Goal: Information Seeking & Learning: Check status

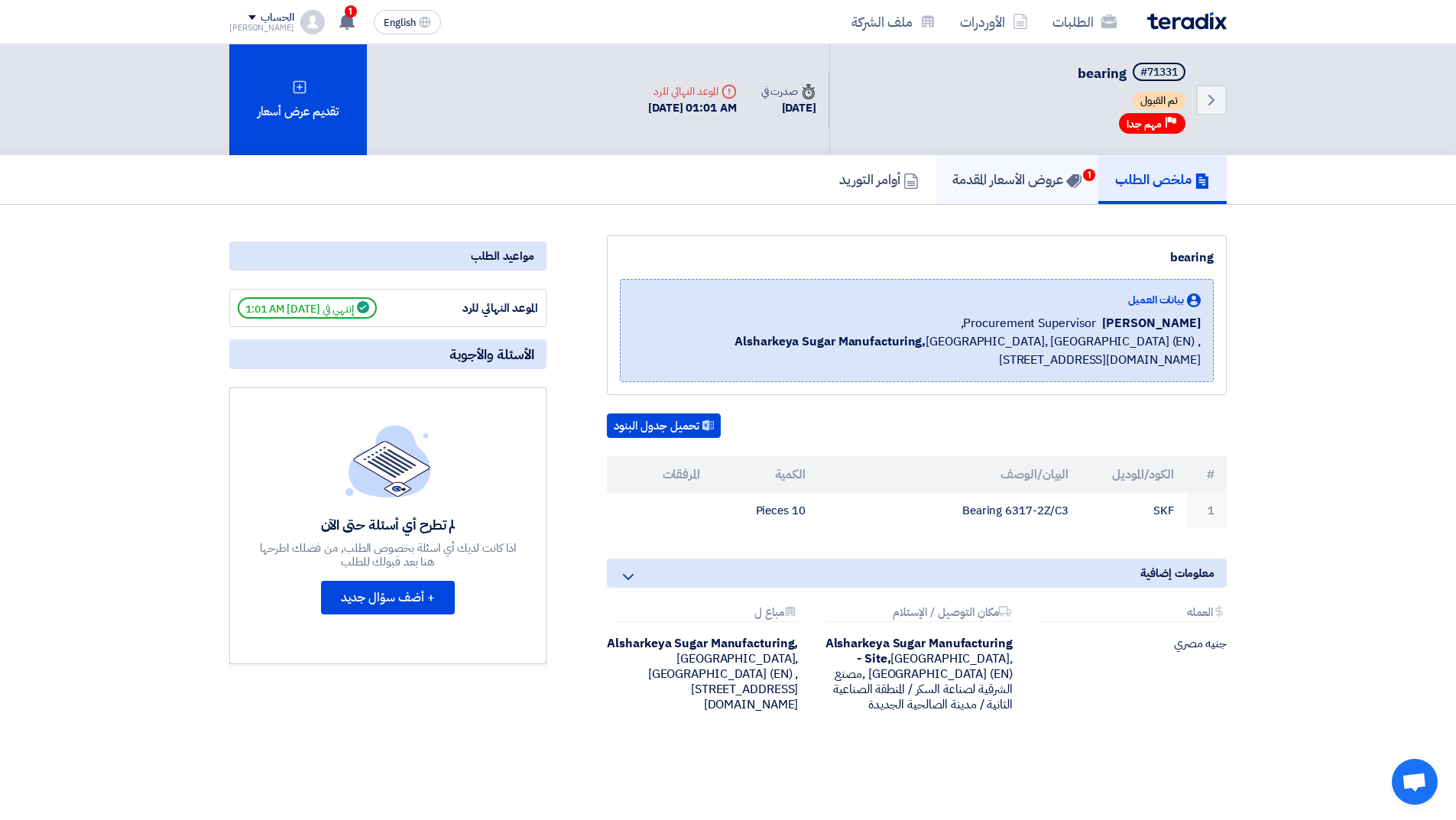
click at [1019, 177] on h5 "عروض الأسعار المقدمة 1" at bounding box center [1017, 179] width 130 height 18
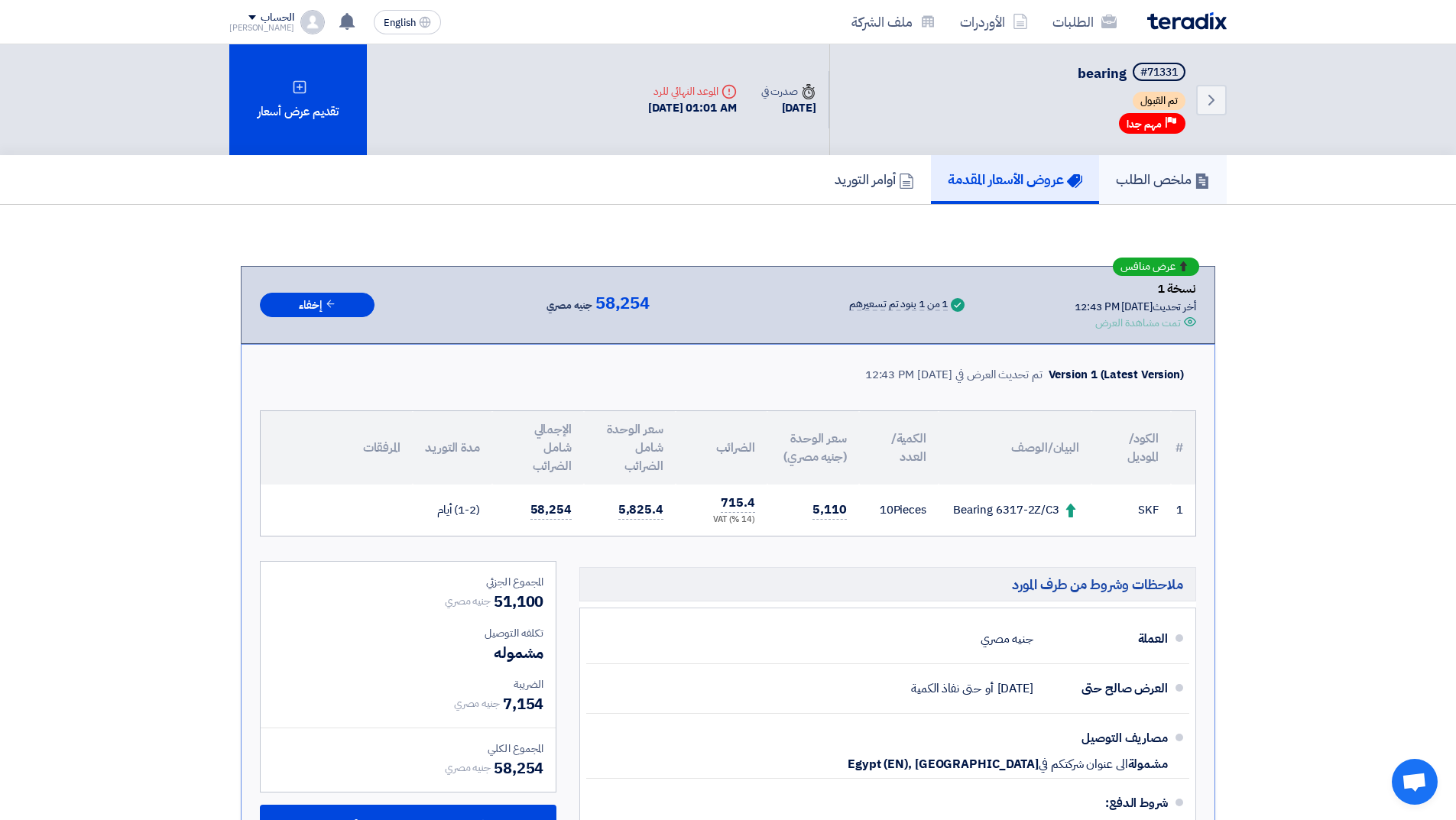
click at [1168, 168] on link "ملخص الطلب" at bounding box center [1163, 179] width 128 height 49
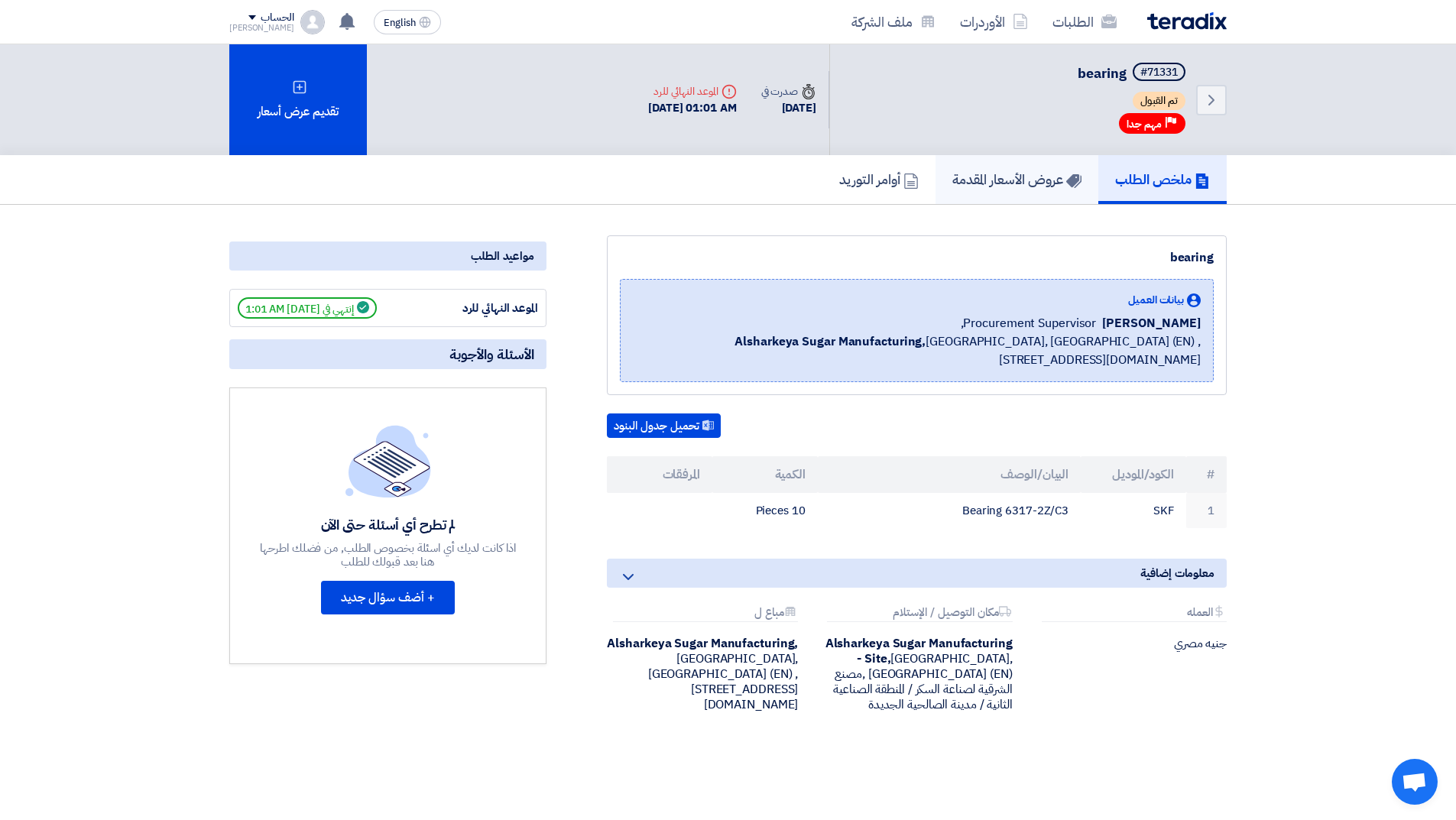
click at [997, 186] on h5 "عروض الأسعار المقدمة" at bounding box center [1017, 179] width 130 height 18
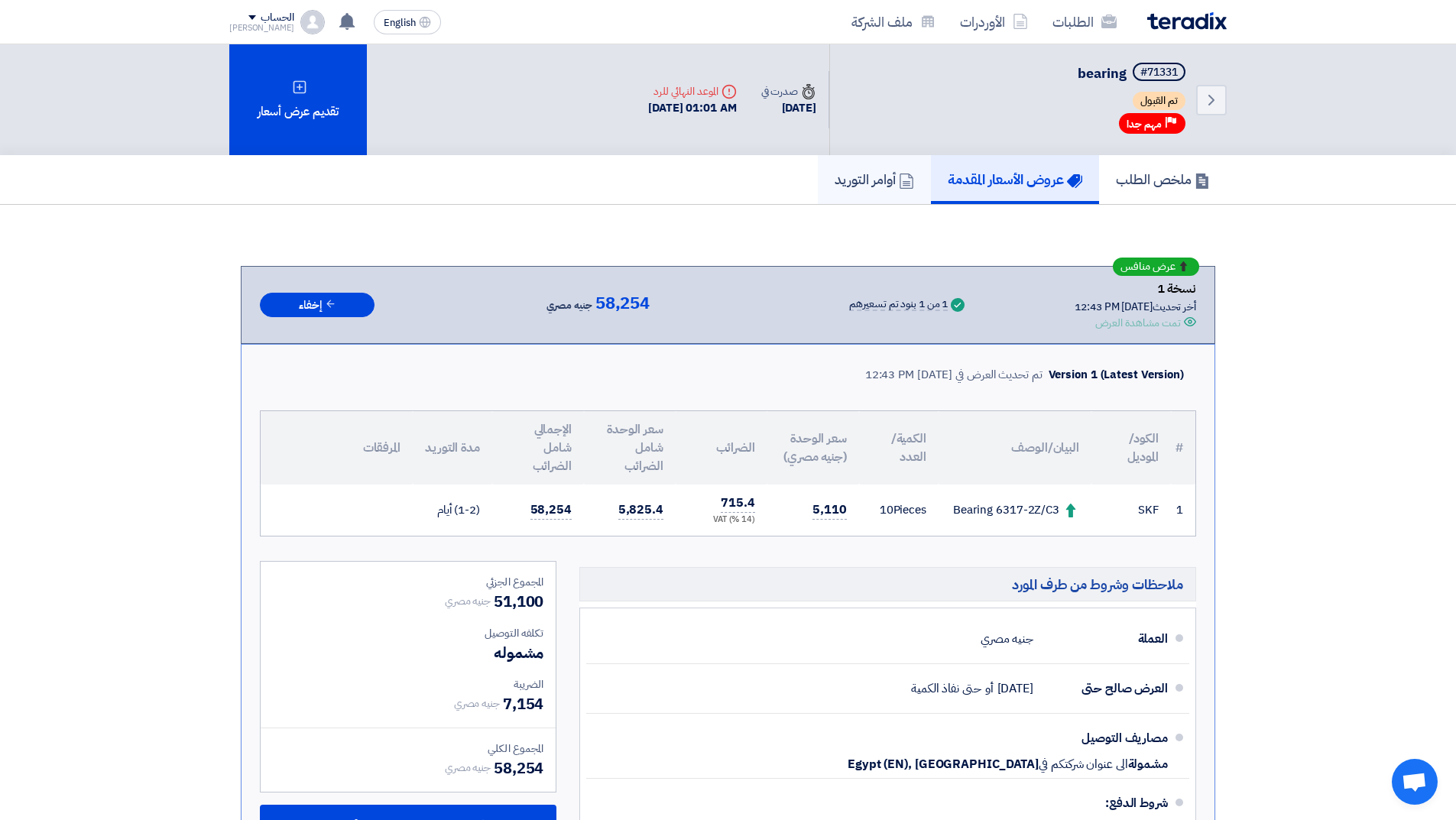
click at [877, 167] on link "أوامر التوريد" at bounding box center [875, 179] width 113 height 49
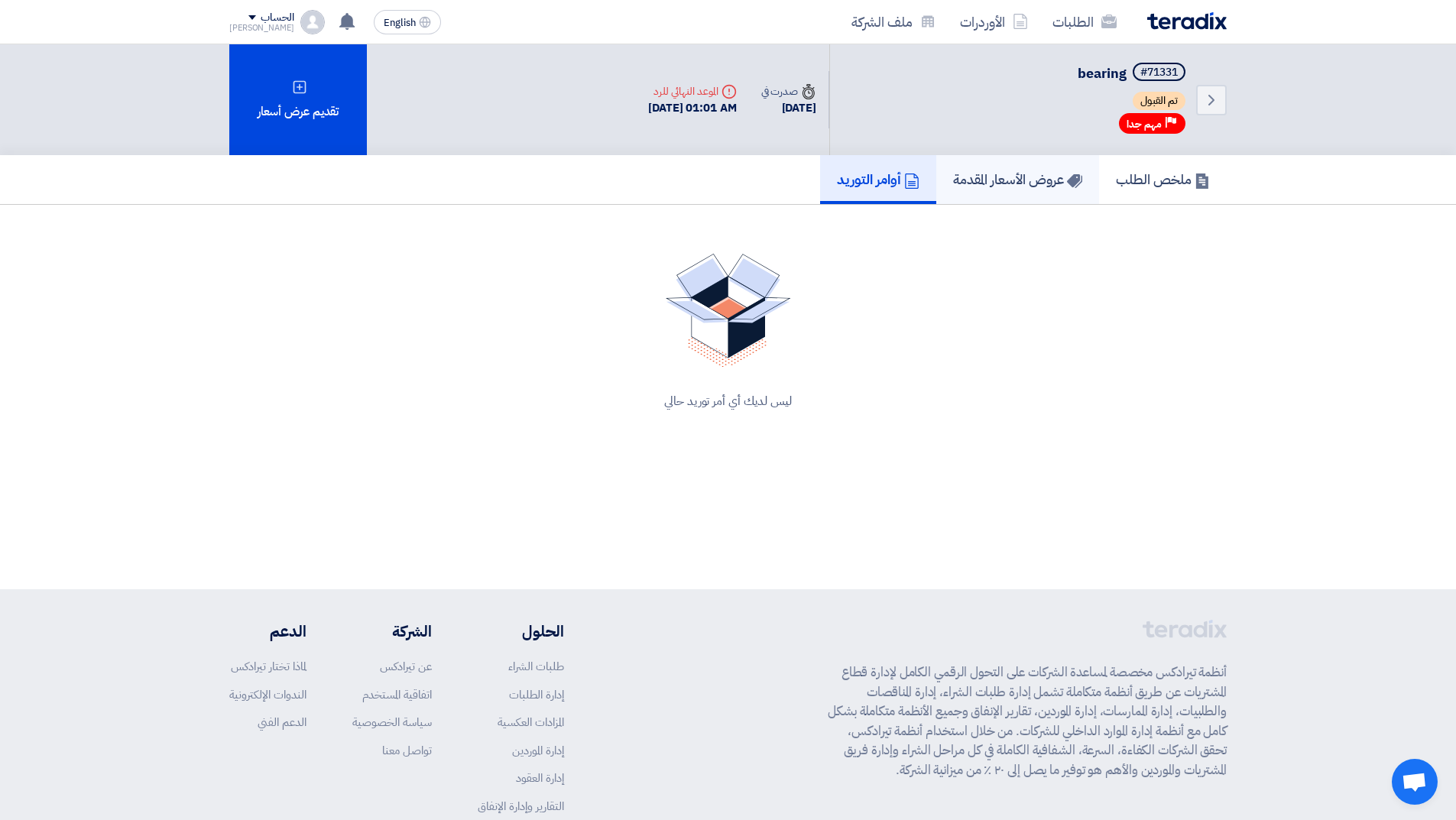
click at [953, 170] on h5 "عروض الأسعار المقدمة" at bounding box center [1018, 179] width 130 height 18
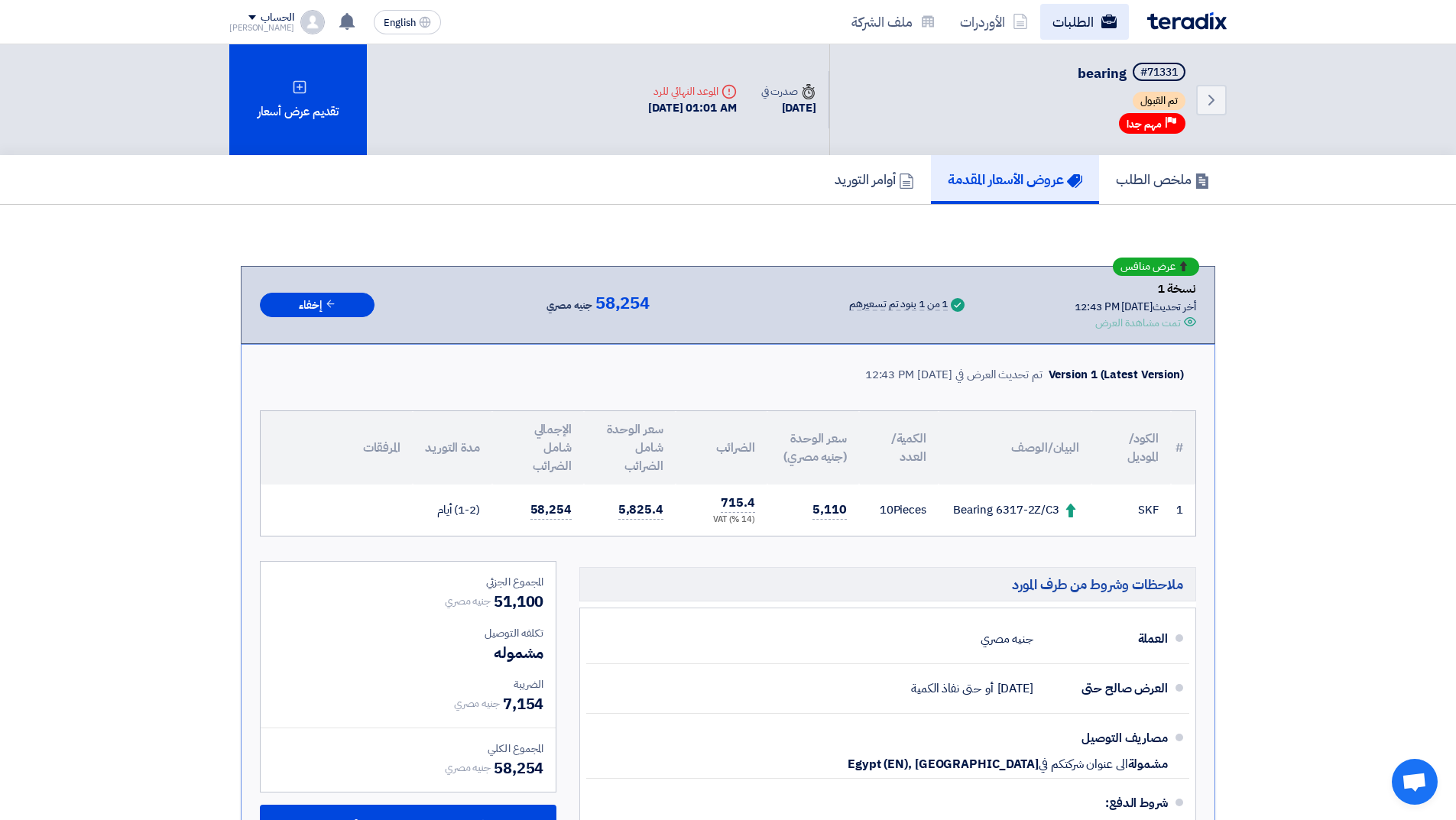
click at [1073, 18] on link "الطلبات" at bounding box center [1084, 22] width 89 height 36
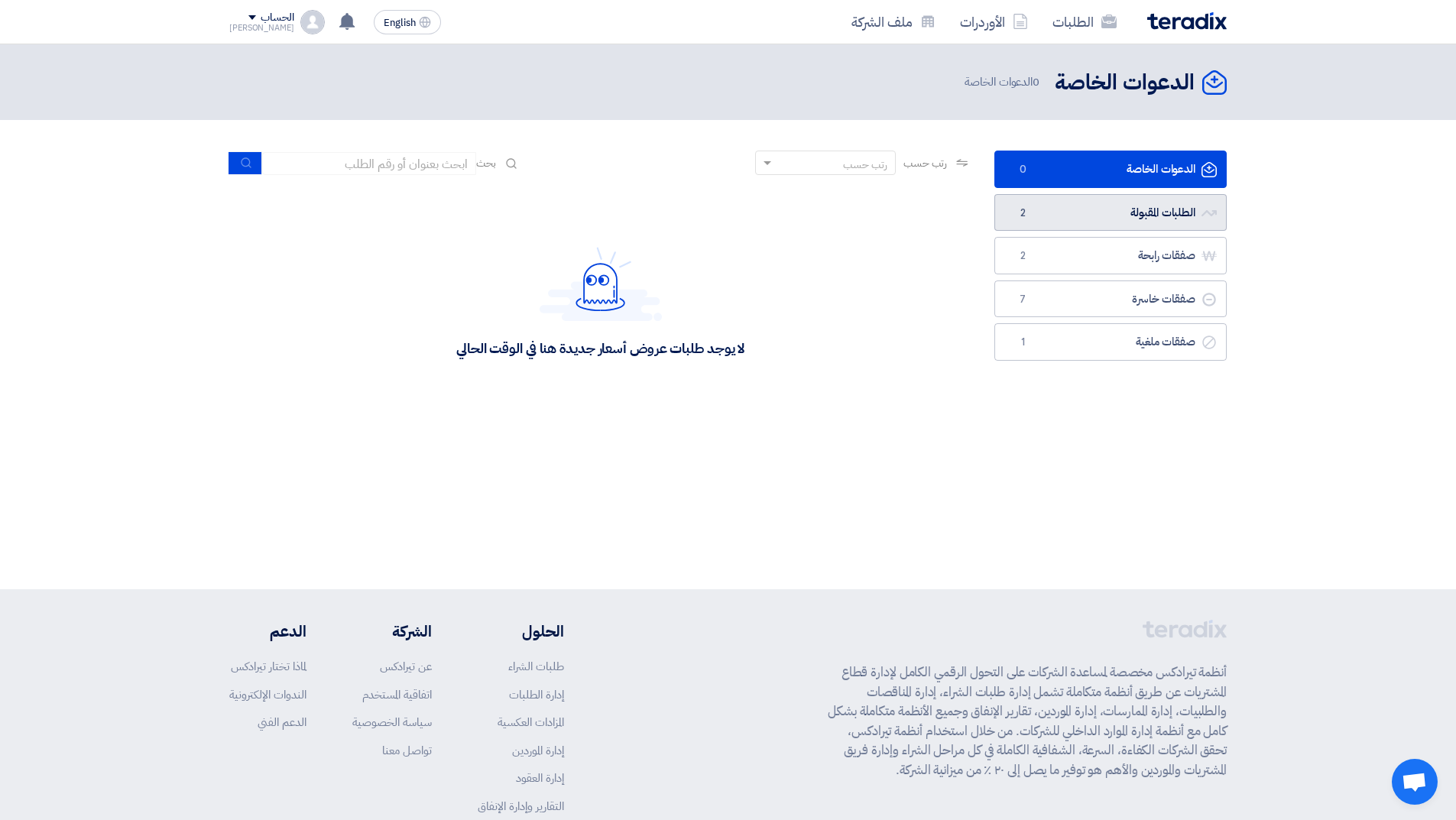
click at [1006, 201] on link "الطلبات المقبولة الطلبات المقبولة 2" at bounding box center [1110, 213] width 232 height 38
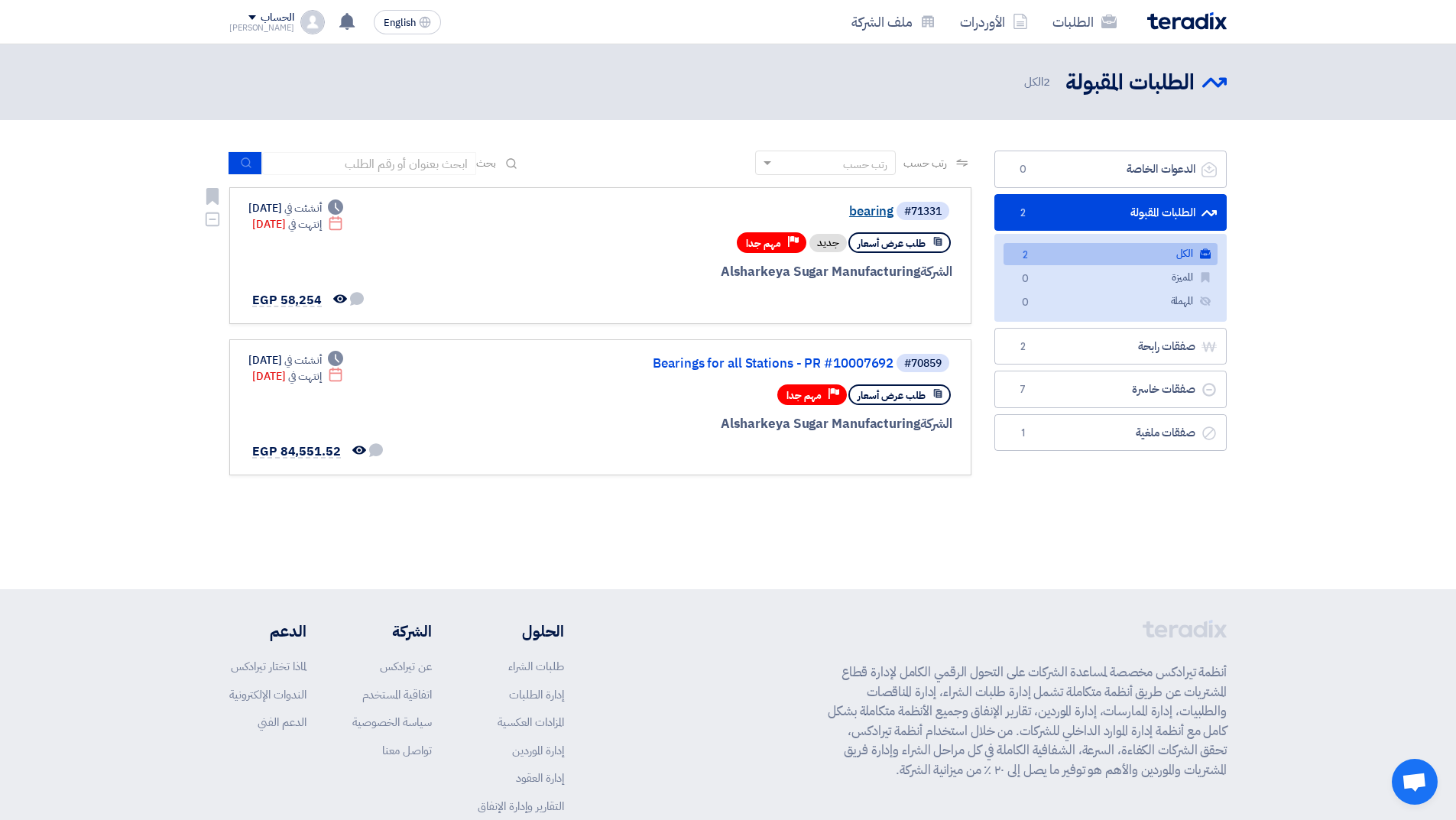
click at [880, 212] on link "bearing" at bounding box center [741, 212] width 306 height 14
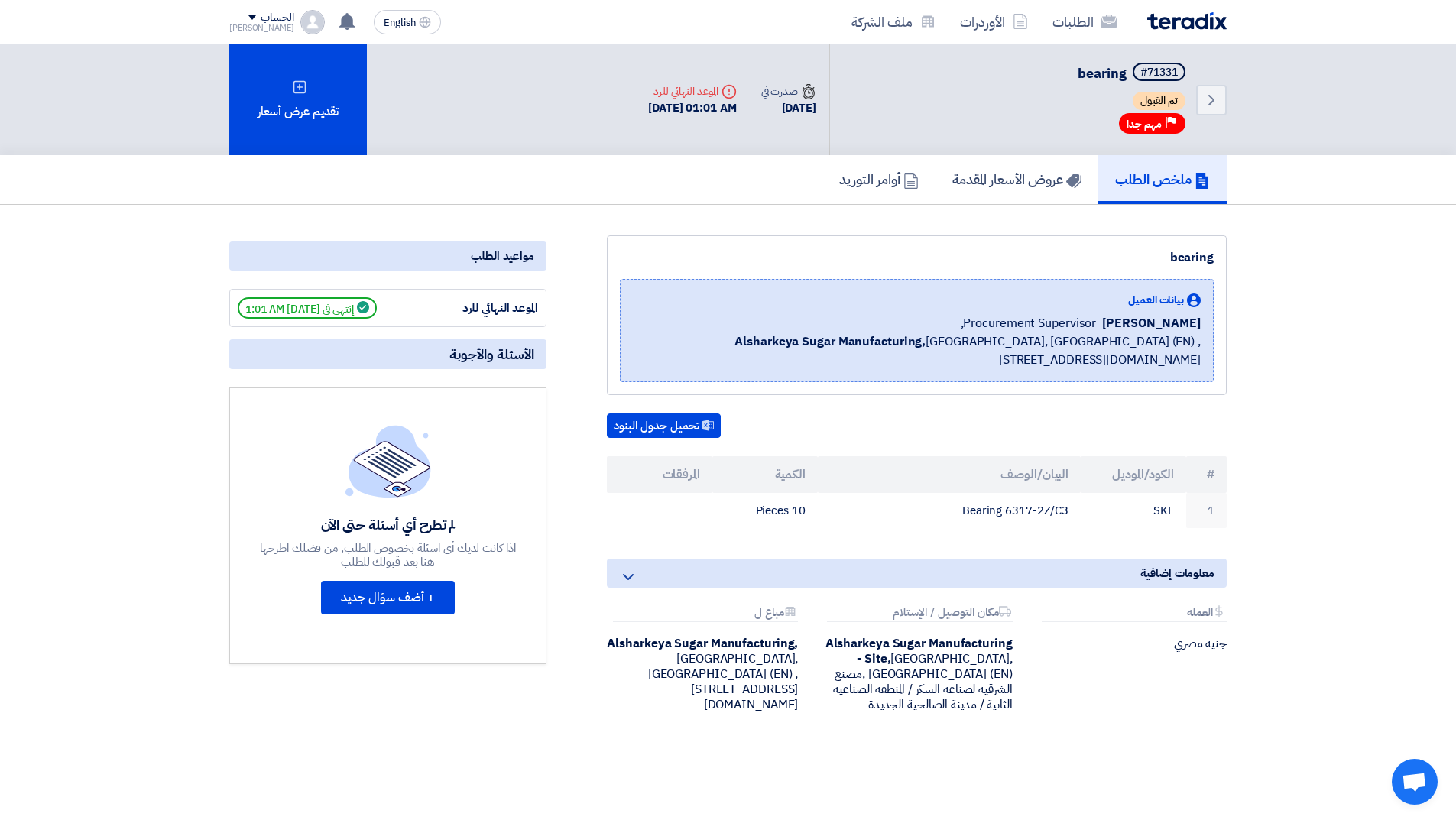
click at [1159, 23] on img at bounding box center [1187, 22] width 79 height 18
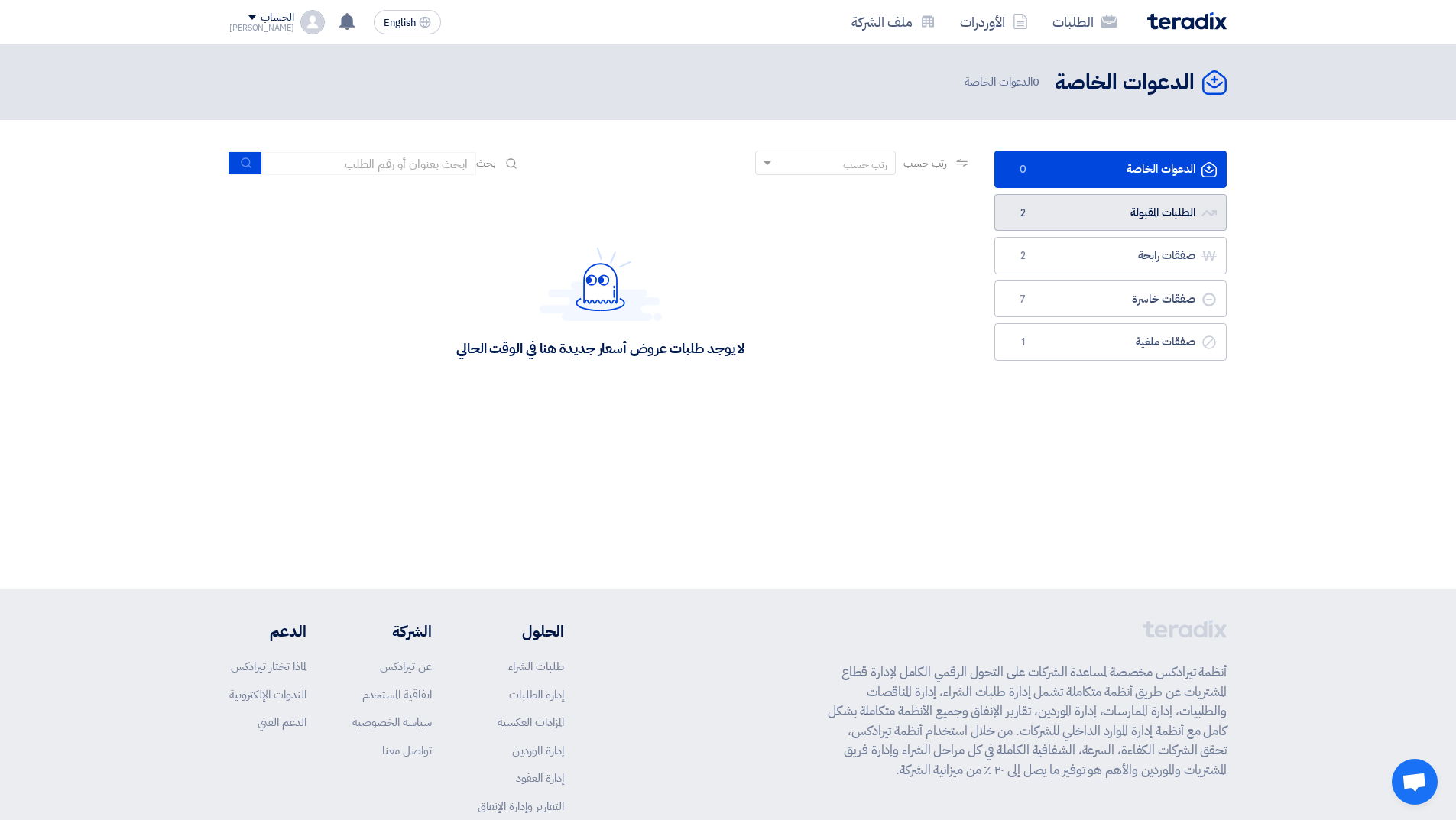
click at [1073, 228] on link "الطلبات المقبولة الطلبات المقبولة 2" at bounding box center [1110, 213] width 232 height 38
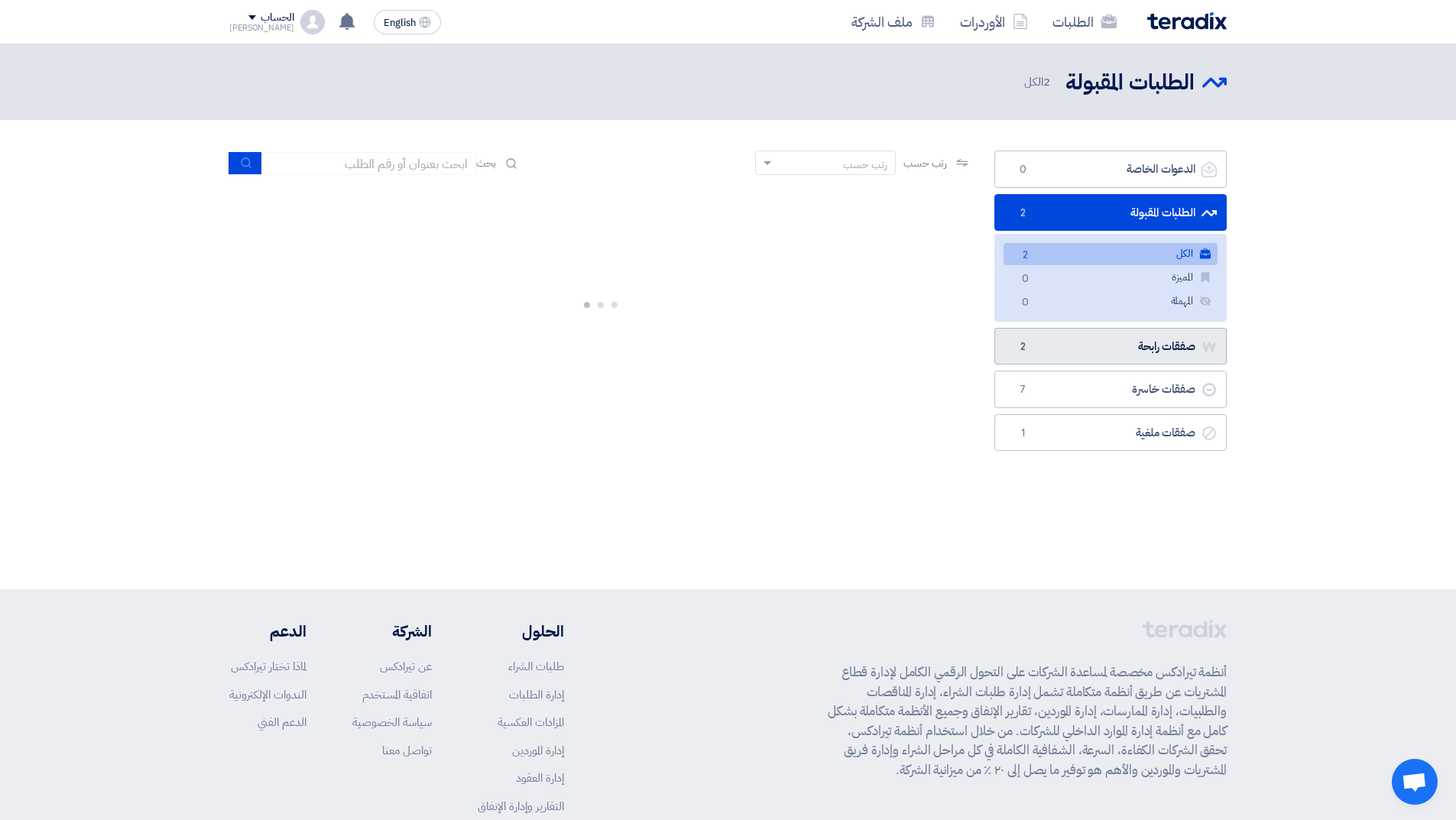
click at [1065, 342] on link "صفقات رابحة صفقات رابحة 2" at bounding box center [1110, 347] width 232 height 38
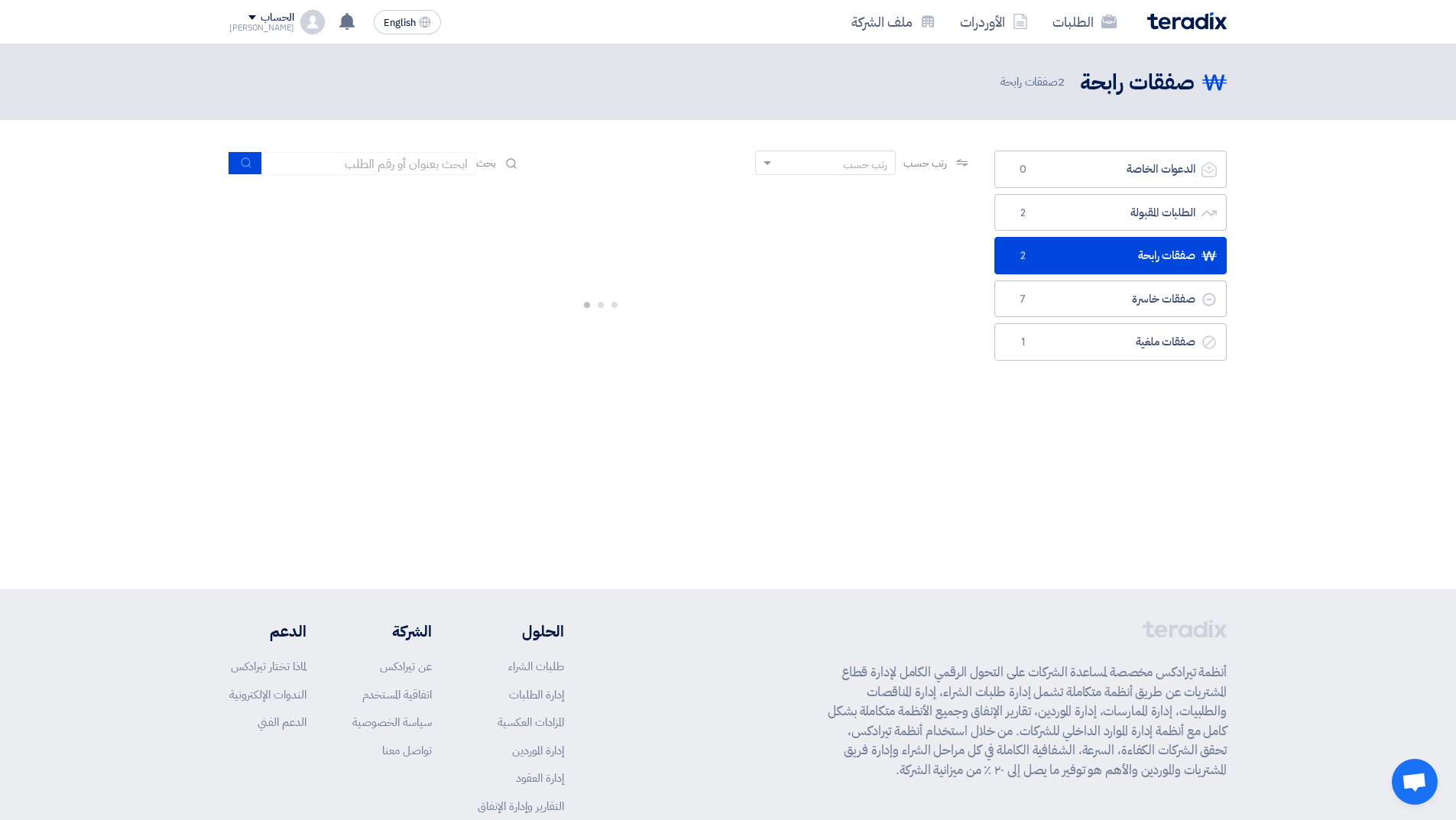
click at [1183, 33] on div "الطلبات الأوردرات ملف الشركة" at bounding box center [927, 22] width 598 height 36
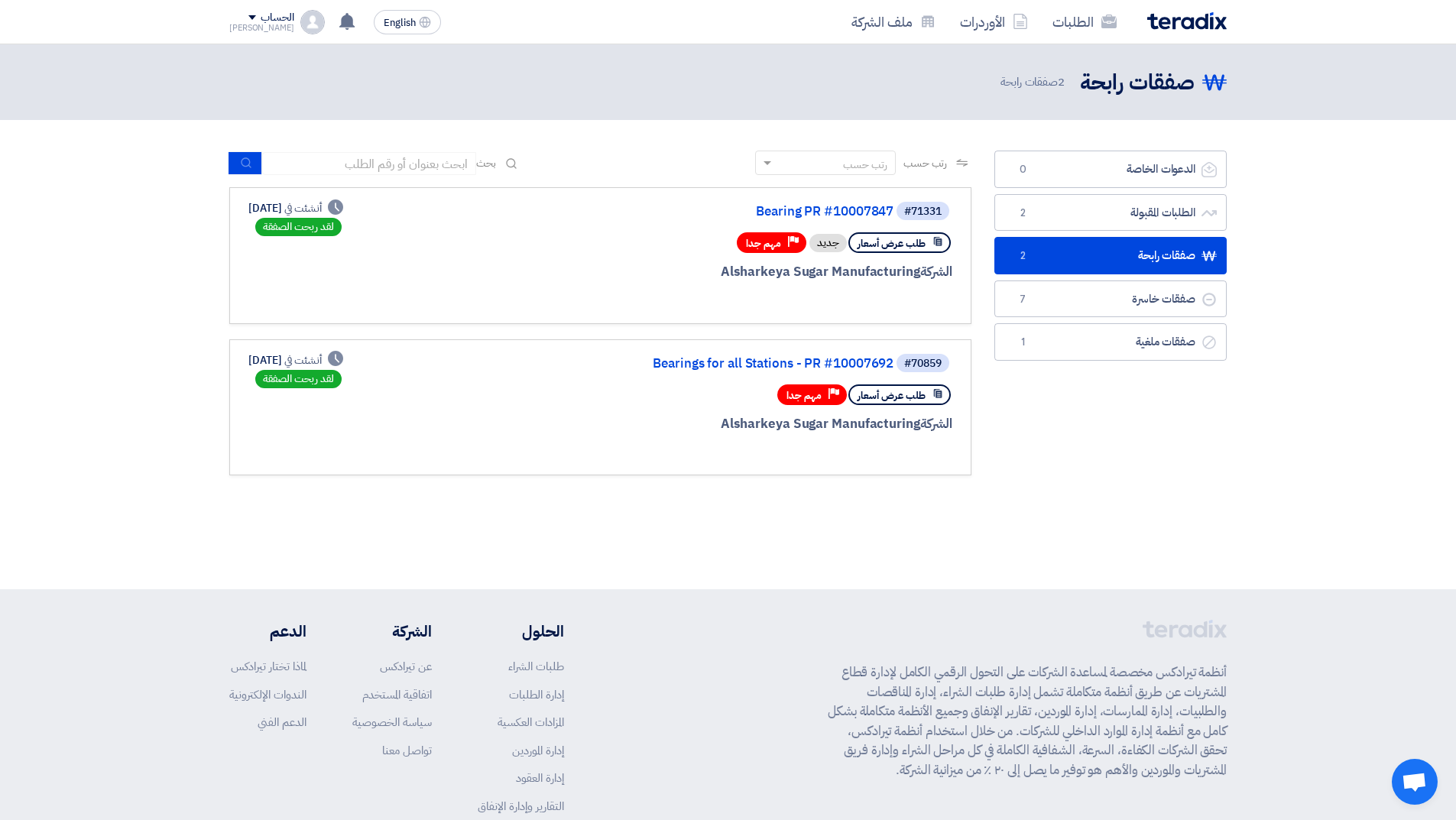
click at [1183, 23] on img at bounding box center [1187, 22] width 79 height 18
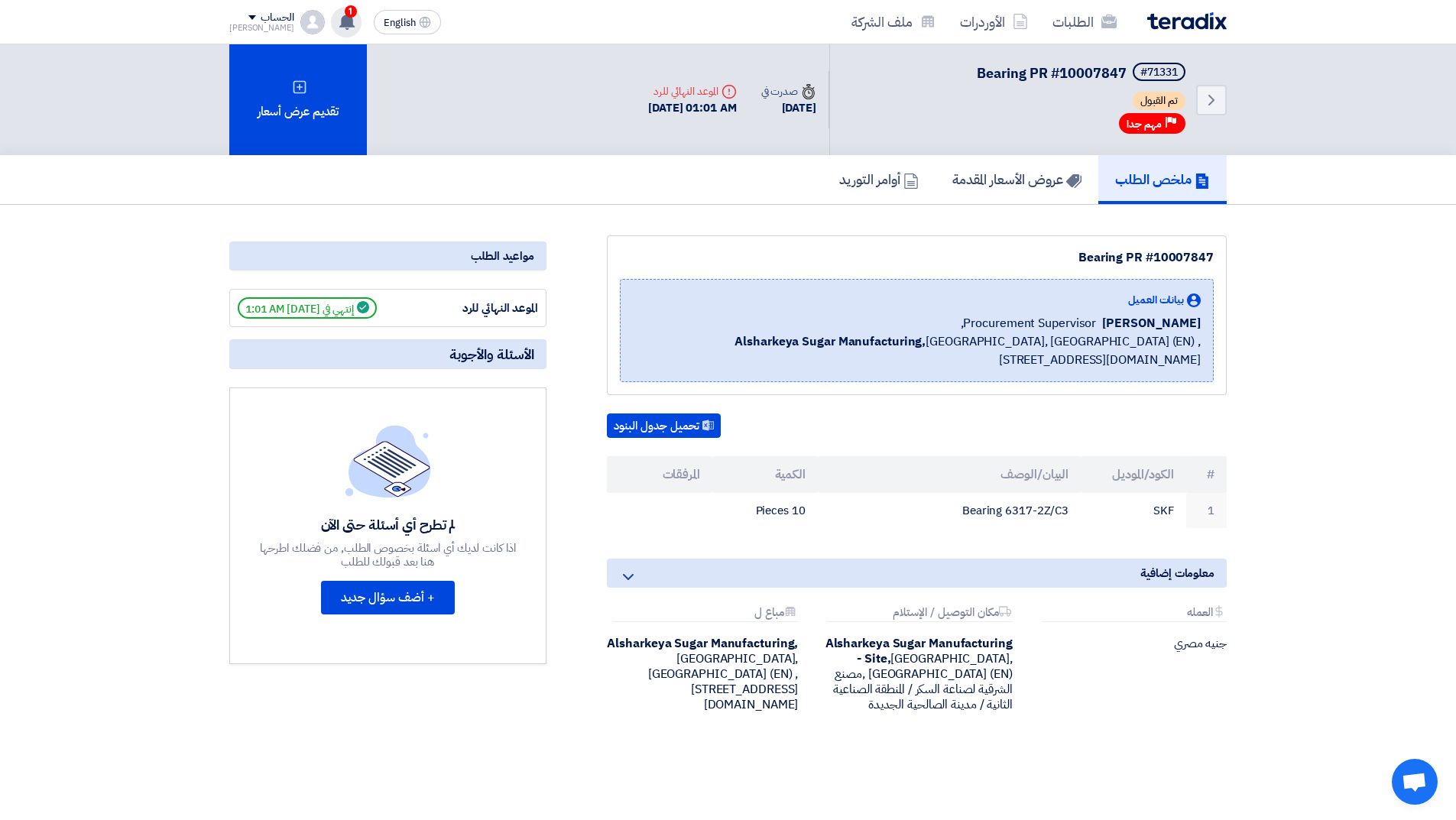
click at [339, 22] on use at bounding box center [346, 21] width 15 height 17
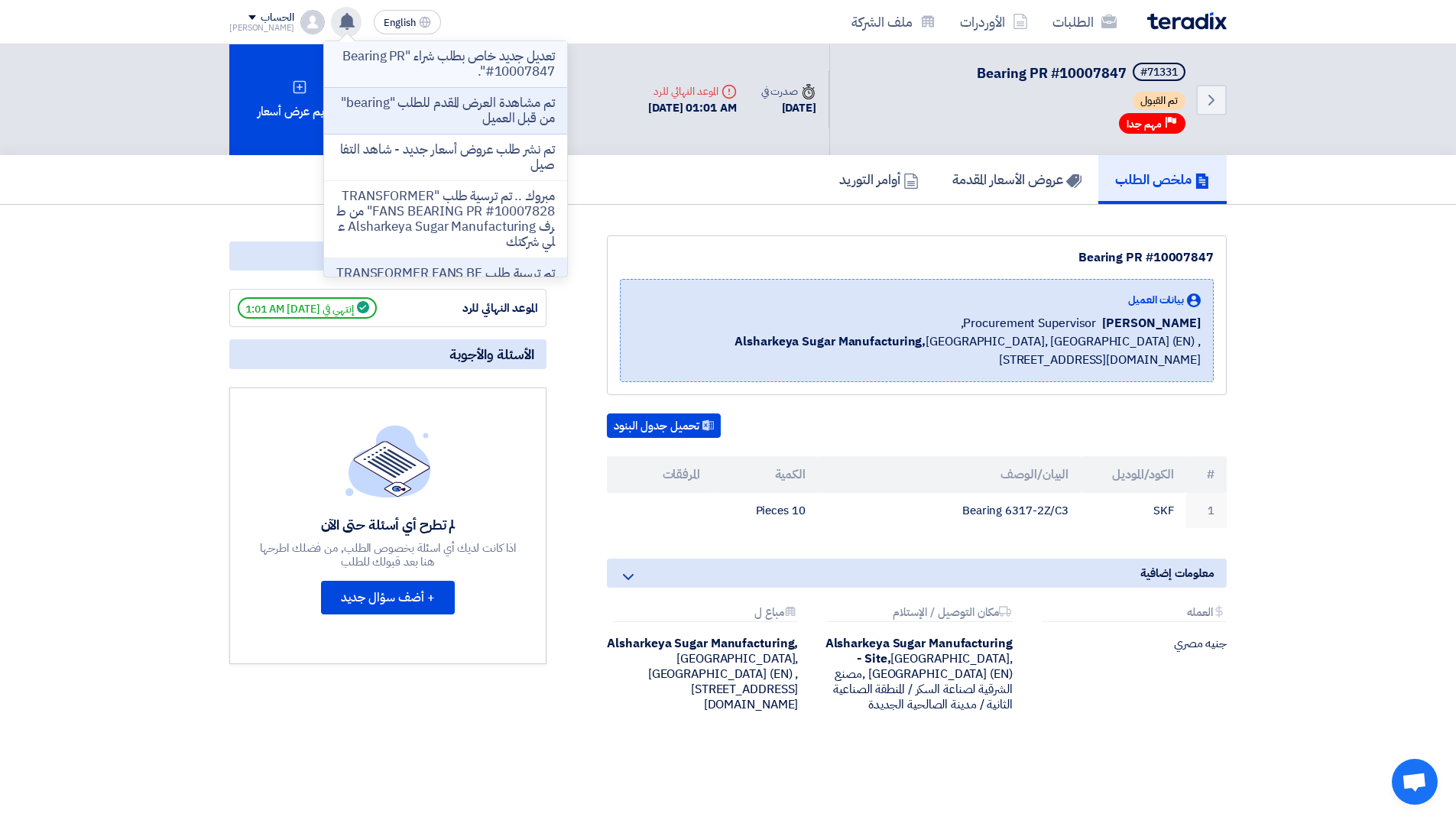
click at [452, 68] on p "تعديل جديد خاص بطلب شراء "Bearing PR #10007847"." at bounding box center [445, 64] width 219 height 31
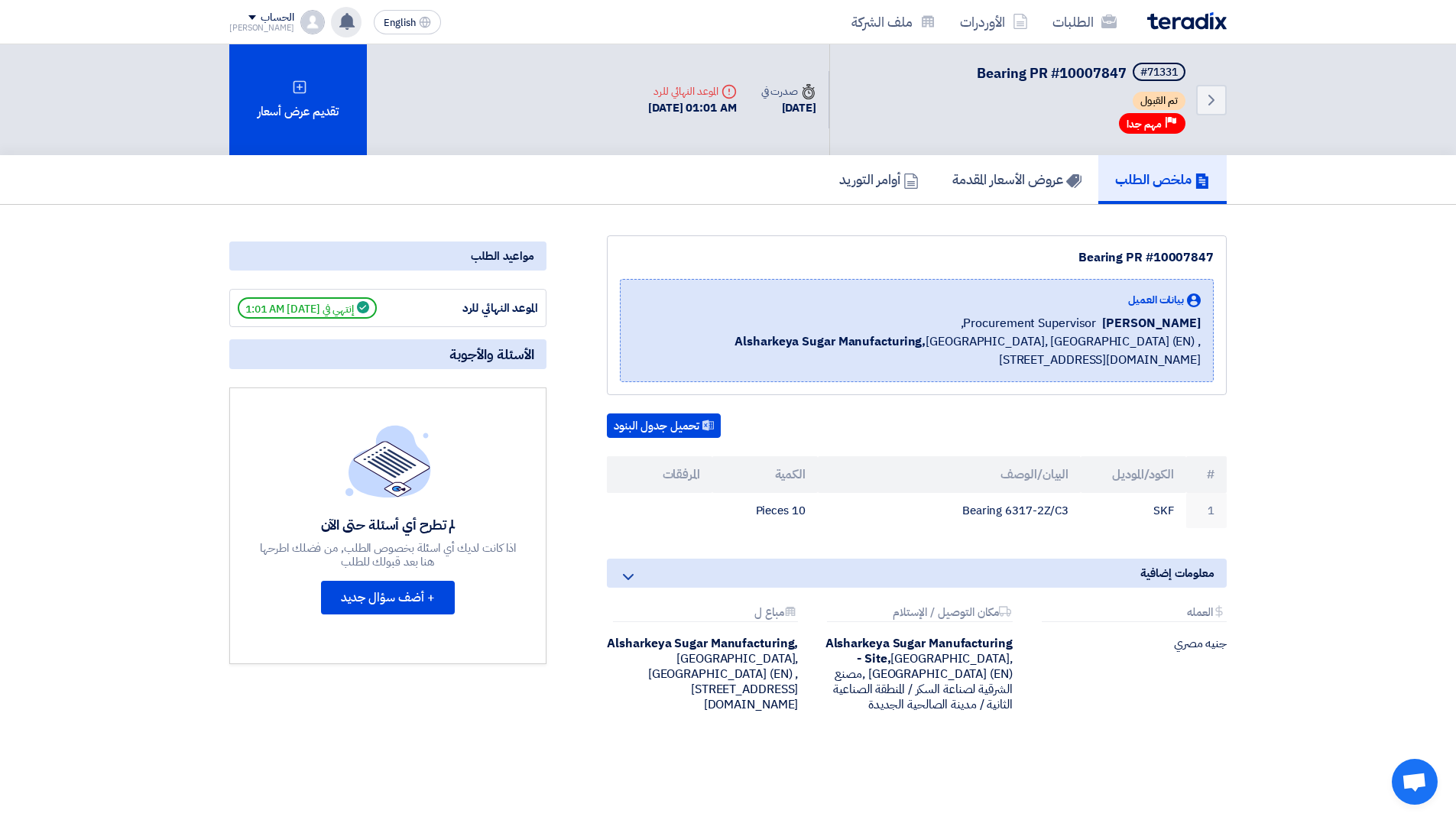
click at [339, 26] on use at bounding box center [346, 21] width 15 height 17
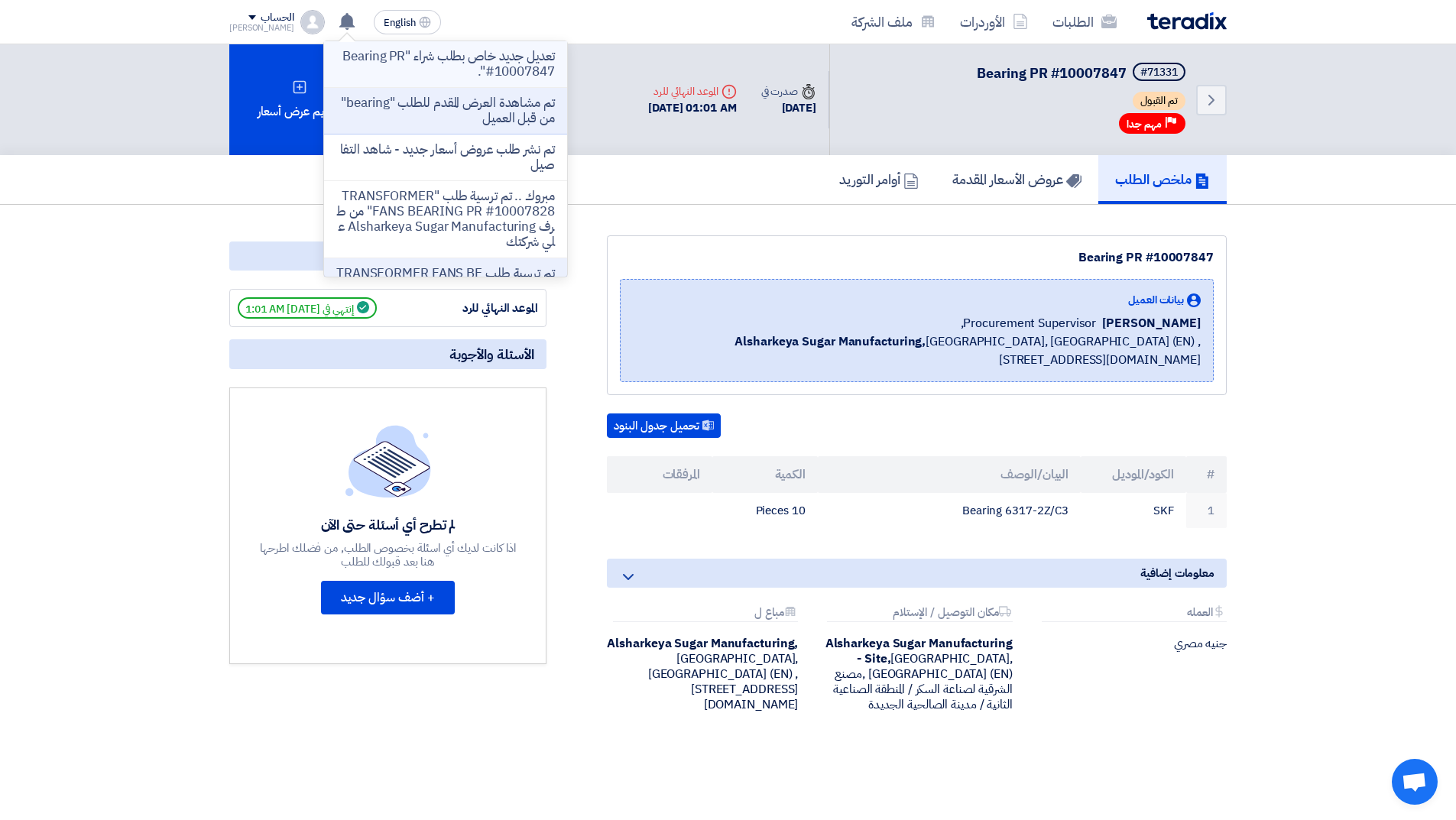
click at [455, 77] on p "تعديل جديد خاص بطلب شراء "Bearing PR #10007847"." at bounding box center [445, 64] width 219 height 31
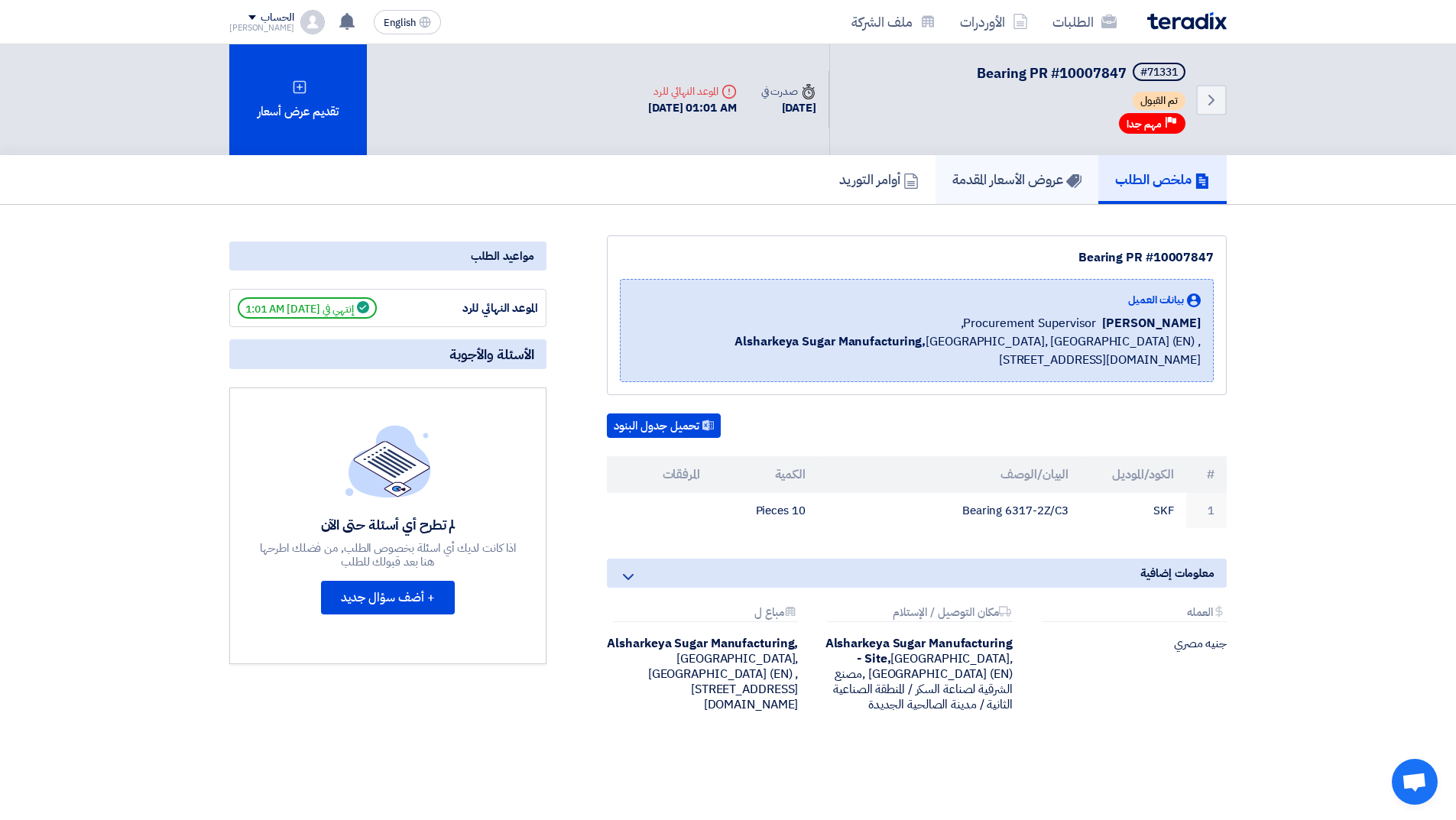
click at [1029, 170] on h5 "عروض الأسعار المقدمة" at bounding box center [1017, 179] width 130 height 18
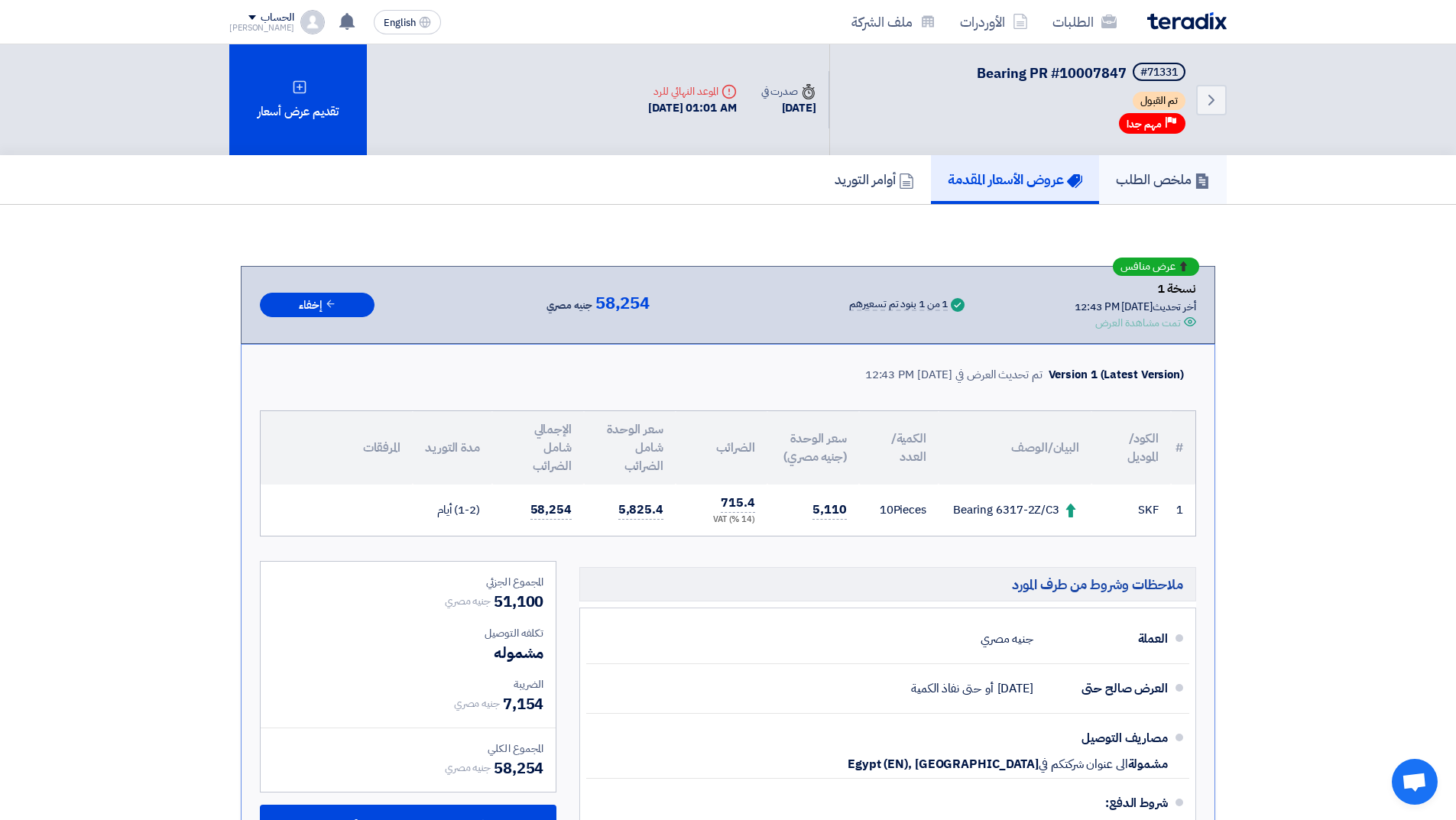
click at [1144, 172] on h5 "ملخص الطلب" at bounding box center [1163, 179] width 94 height 18
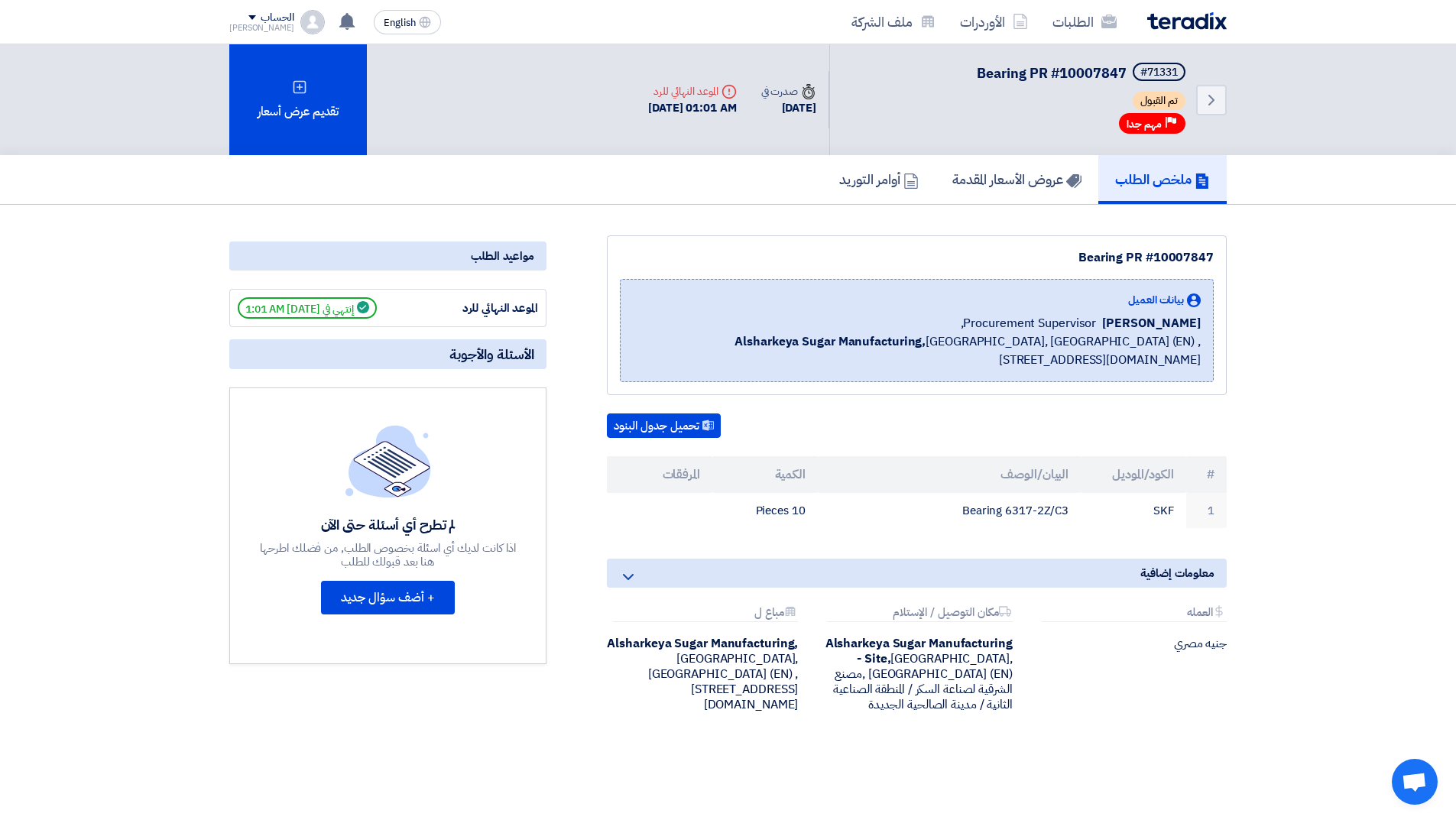
click at [1191, 28] on img at bounding box center [1187, 22] width 79 height 18
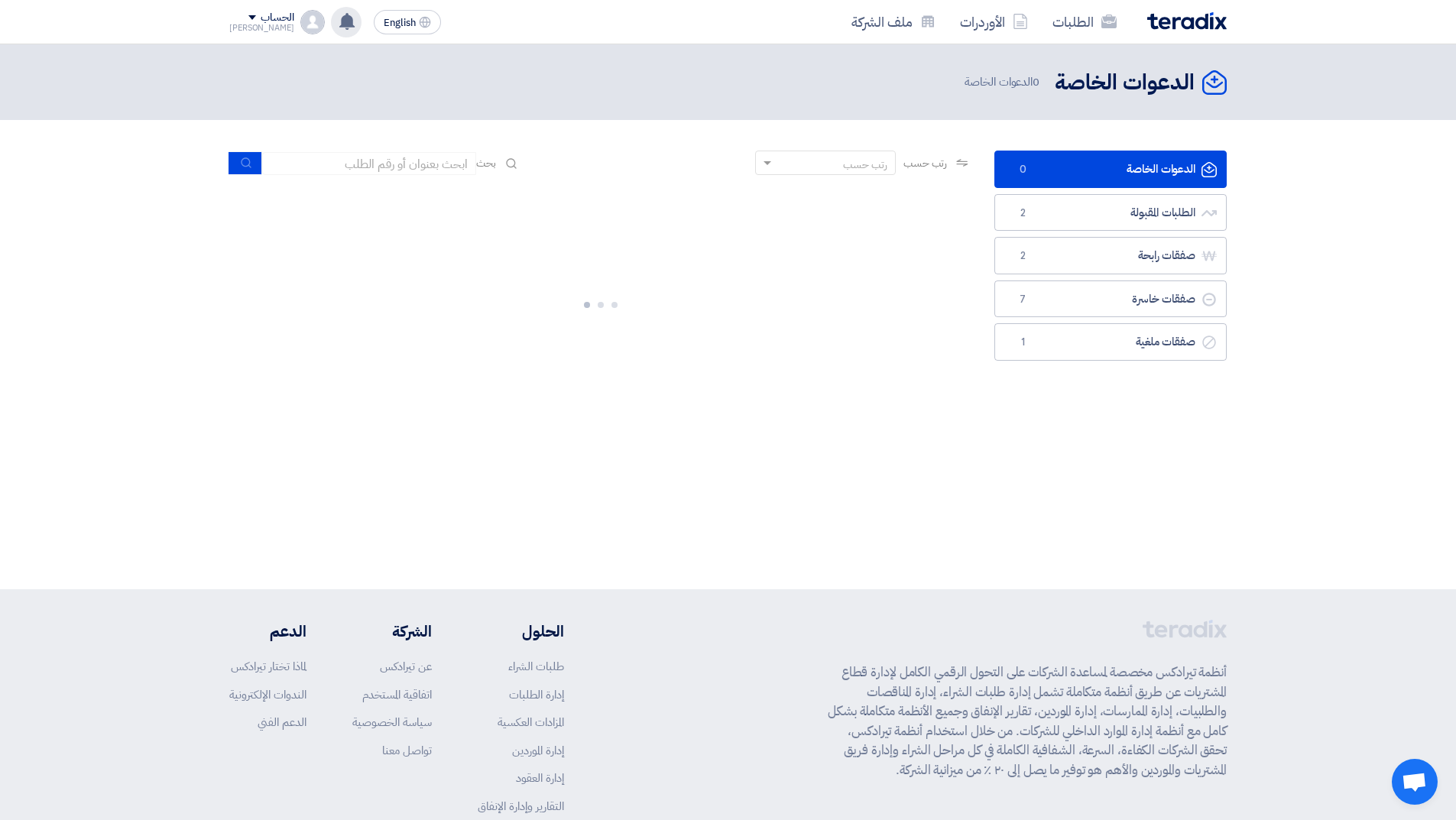
click at [338, 23] on icon at bounding box center [346, 21] width 17 height 17
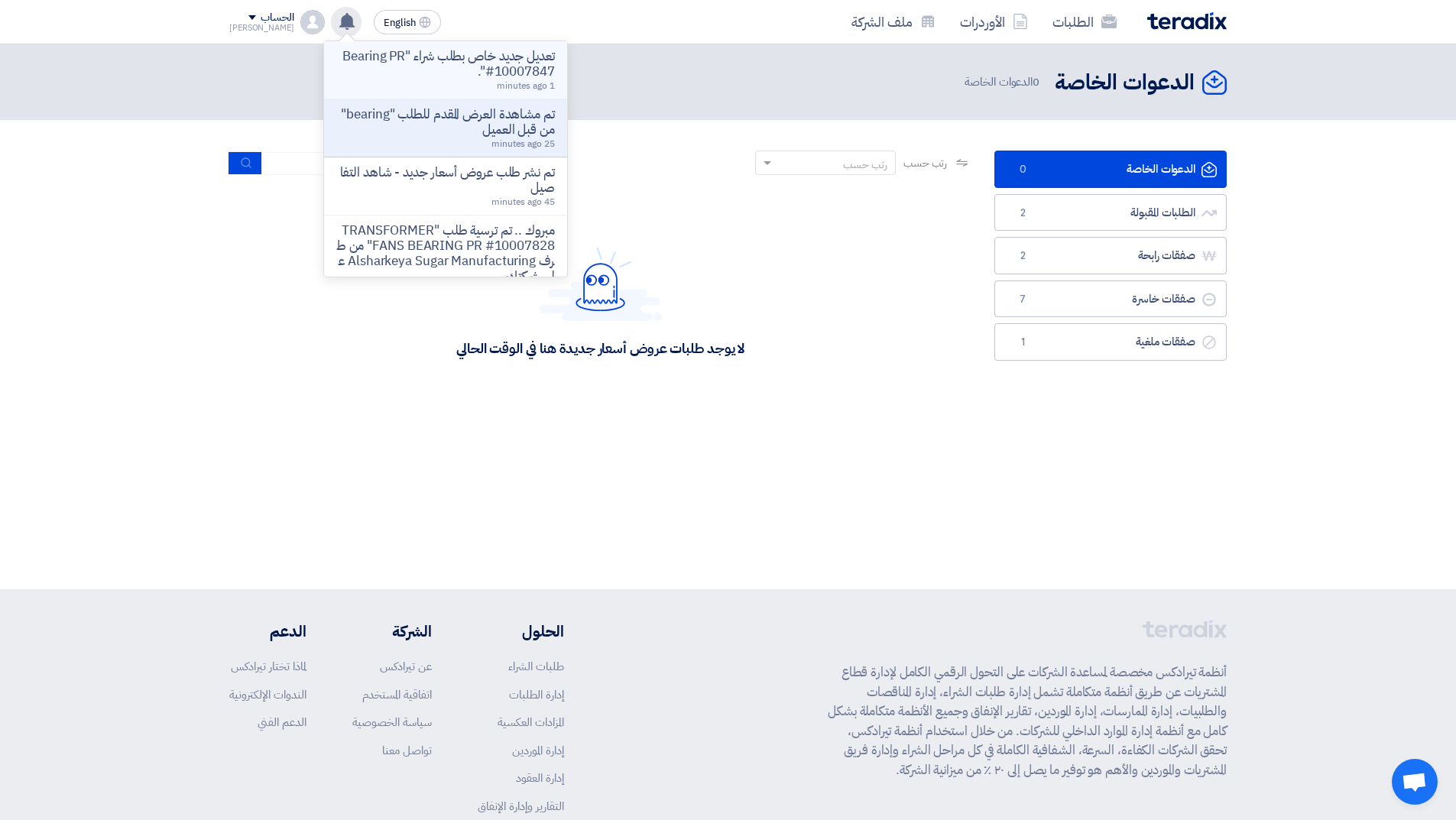
click at [446, 76] on p "تعديل جديد خاص بطلب شراء "Bearing PR #10007847"." at bounding box center [445, 64] width 219 height 31
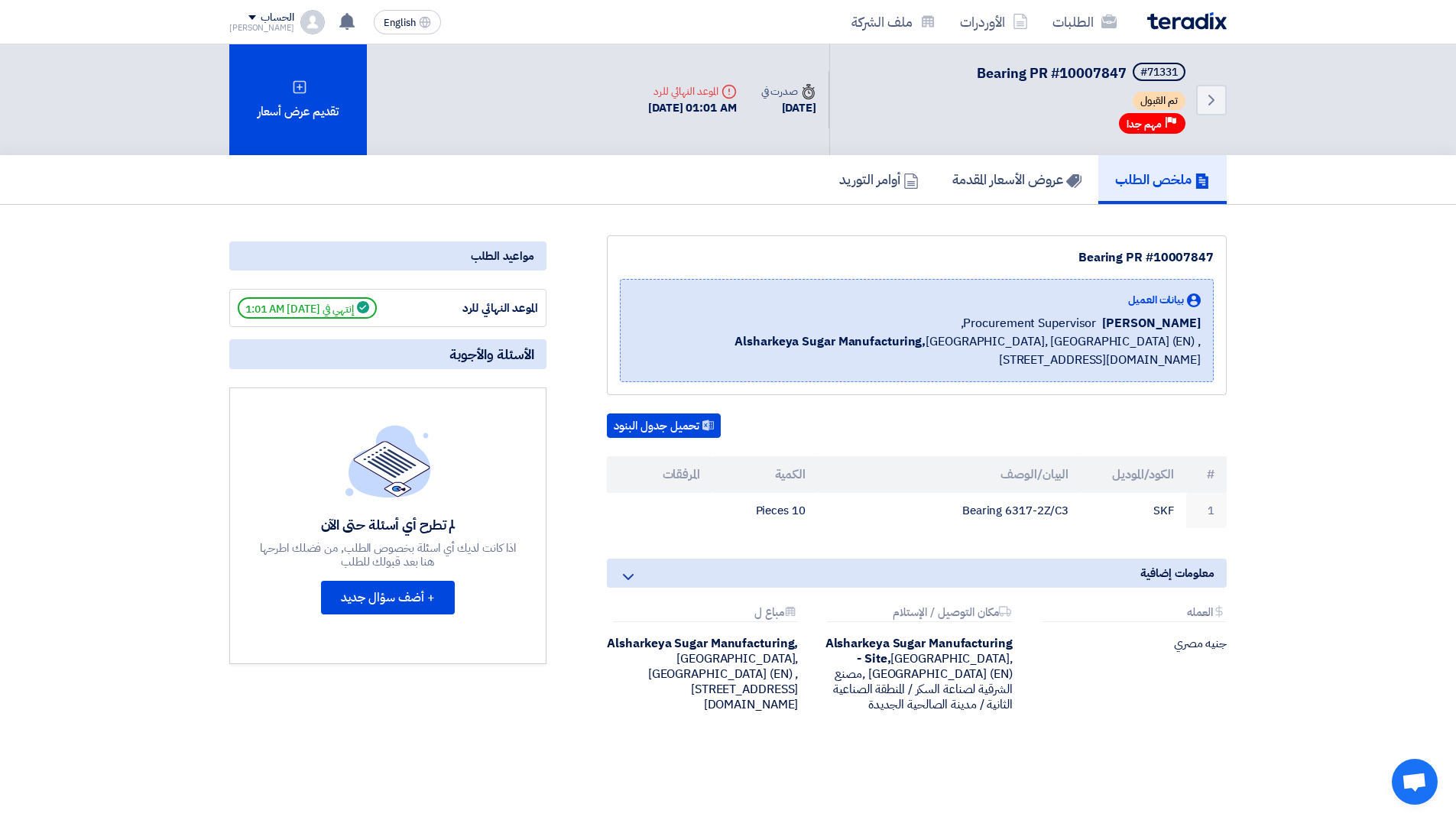
click at [418, 316] on div "الموعد النهائي للرد إنتهي في 9/9/25, 1:01 AM" at bounding box center [388, 308] width 301 height 22
click at [320, 314] on span "إنتهي في [DATE] 1:01 AM" at bounding box center [307, 308] width 139 height 22
click at [1009, 178] on h5 "عروض الأسعار المقدمة" at bounding box center [1017, 179] width 130 height 18
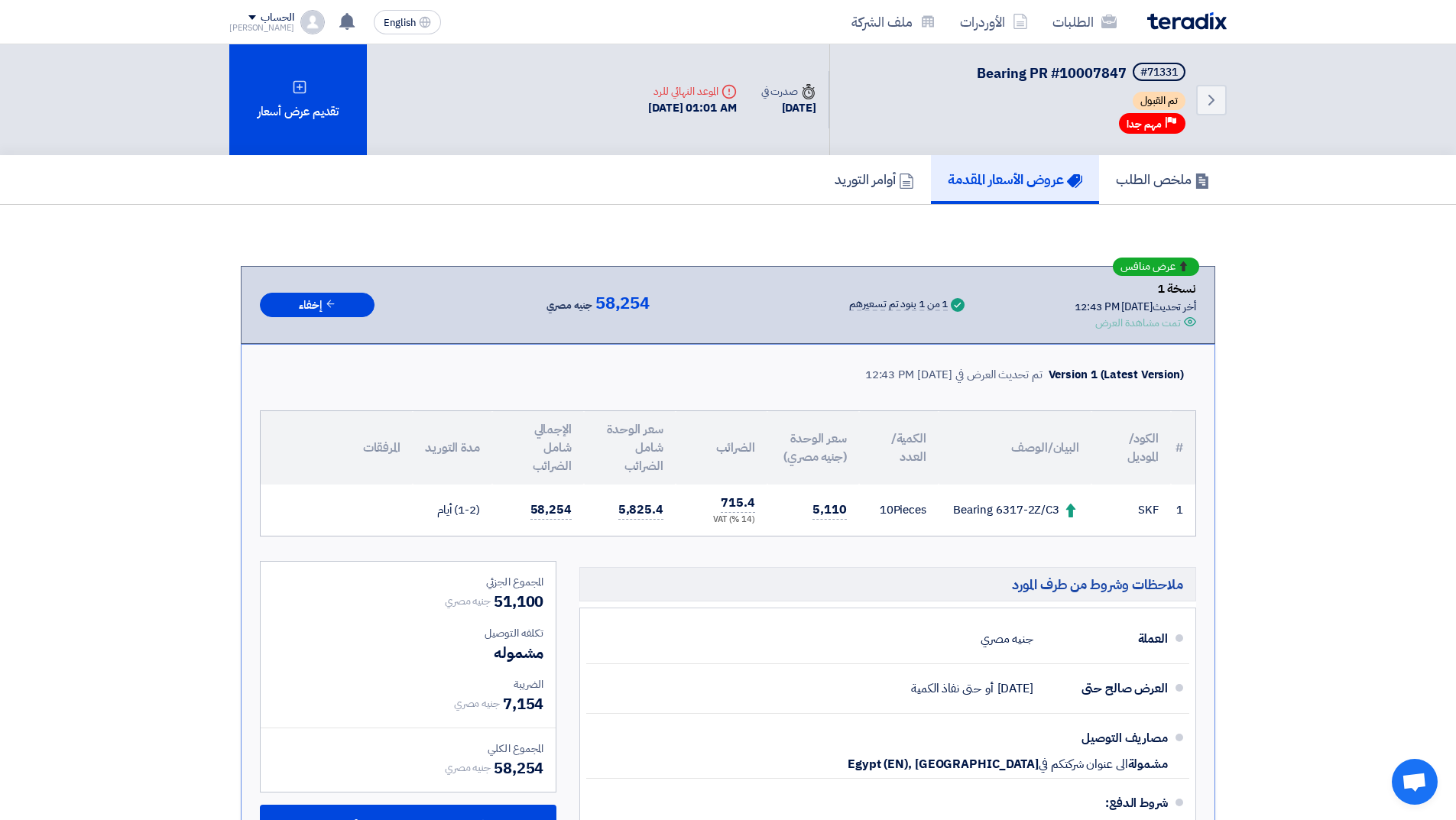
click at [1159, 25] on img at bounding box center [1187, 22] width 79 height 18
click at [1184, 13] on img at bounding box center [1187, 22] width 79 height 18
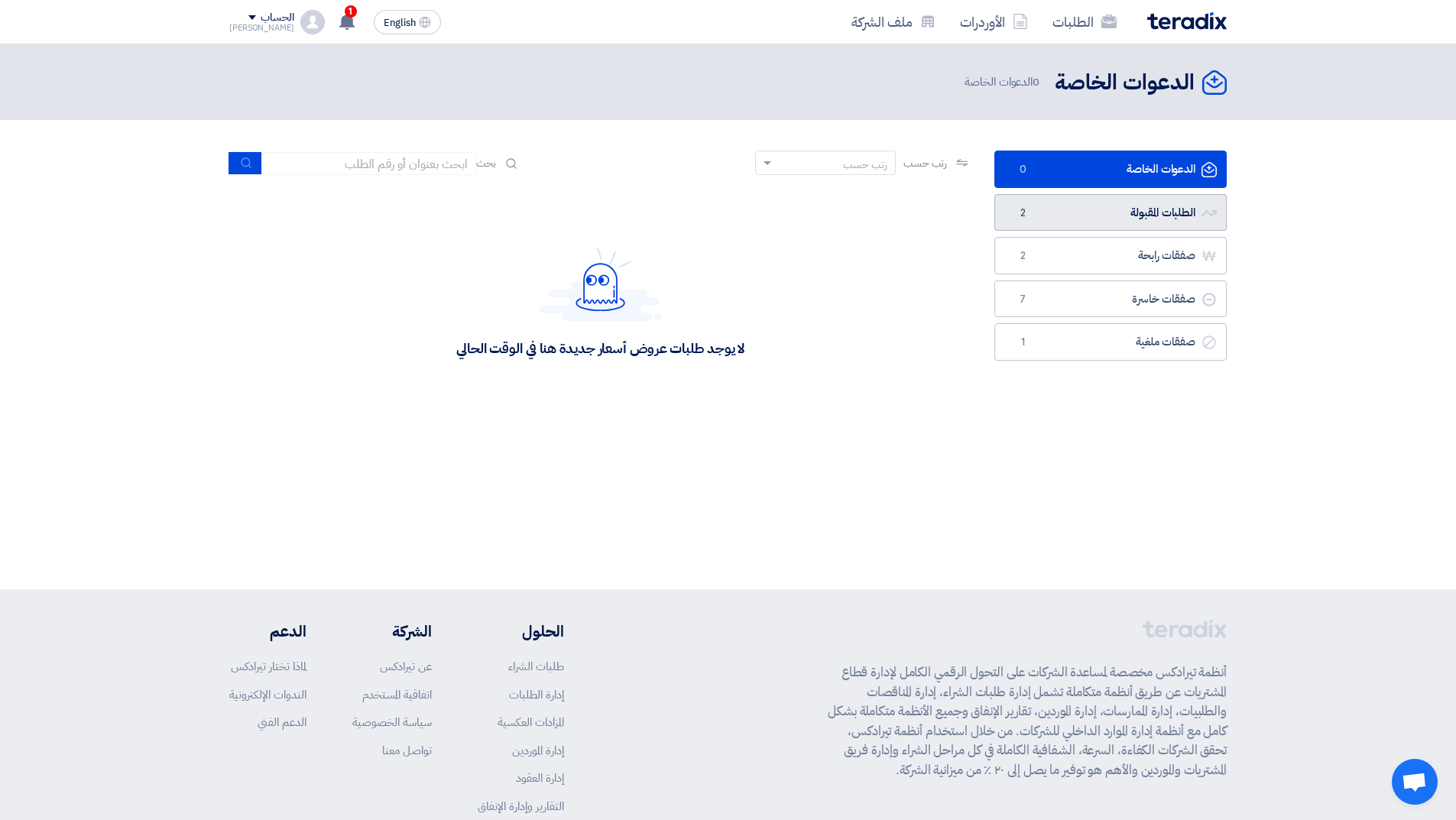
click at [1077, 213] on link "الطلبات المقبولة الطلبات المقبولة 2" at bounding box center [1110, 213] width 232 height 38
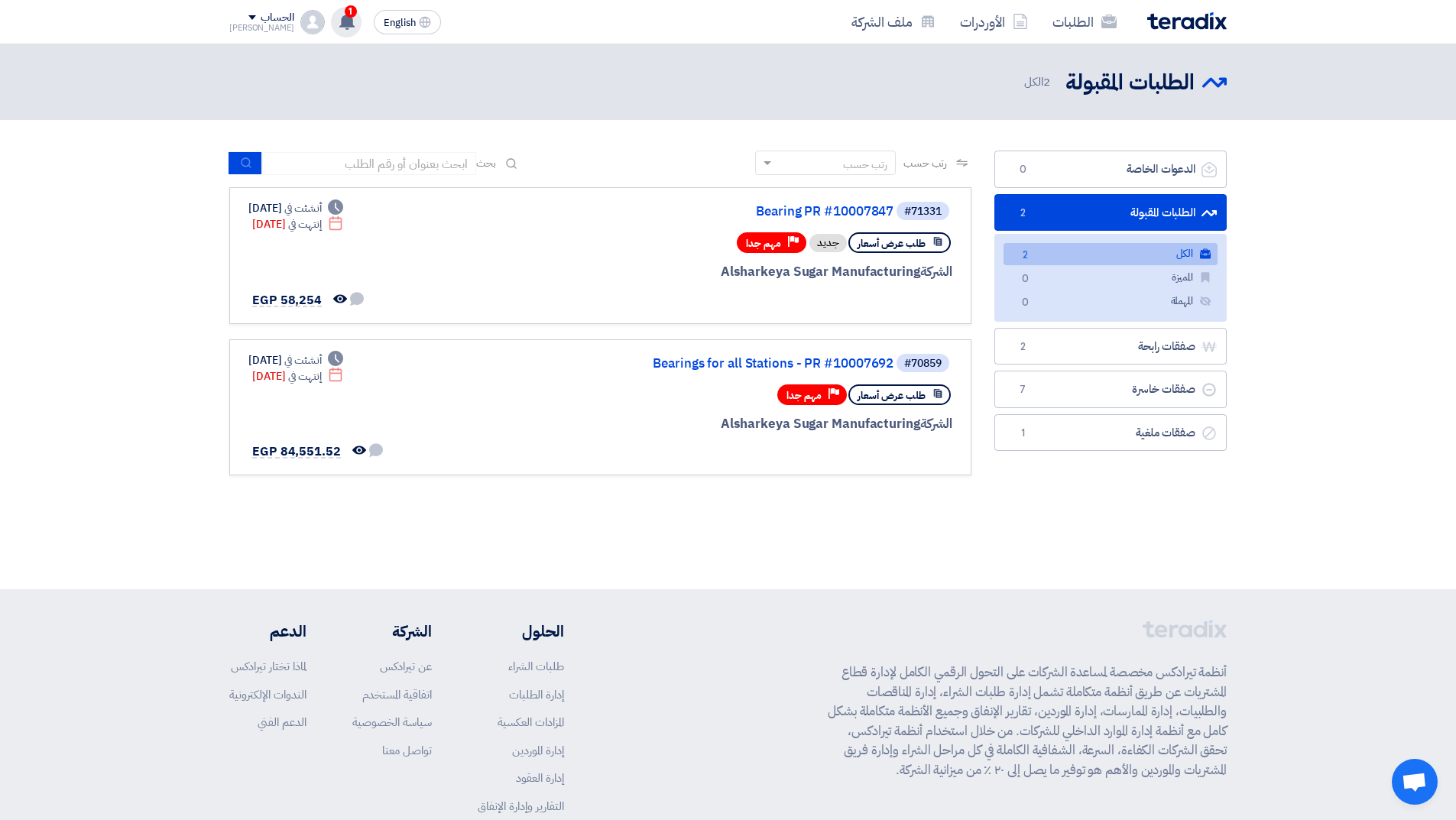
click at [339, 21] on use at bounding box center [346, 21] width 15 height 17
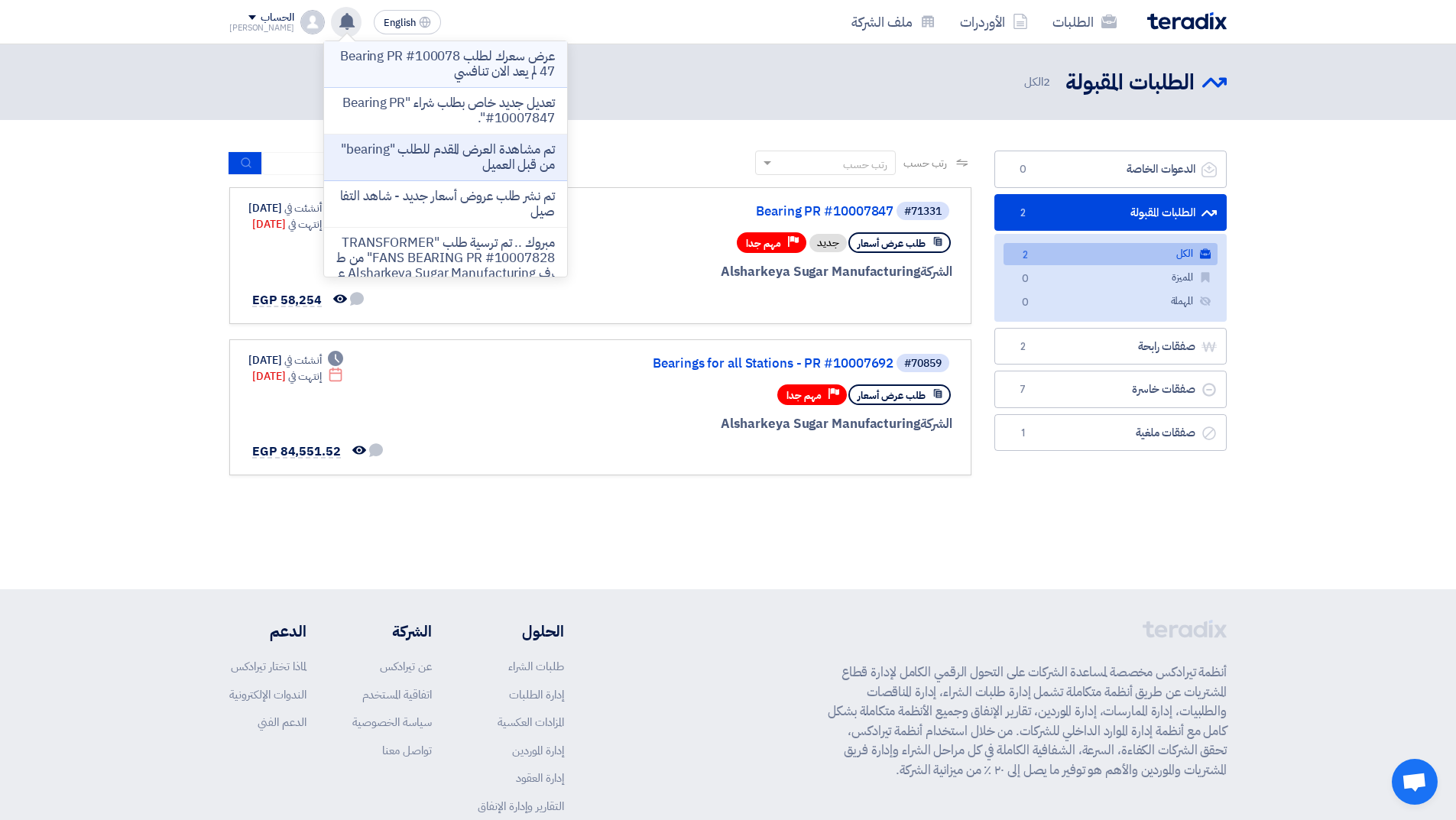
click at [437, 63] on p "عرض سعرك لطلب Bearing PR #10007847 لم يعد الان تنافسي" at bounding box center [445, 64] width 219 height 31
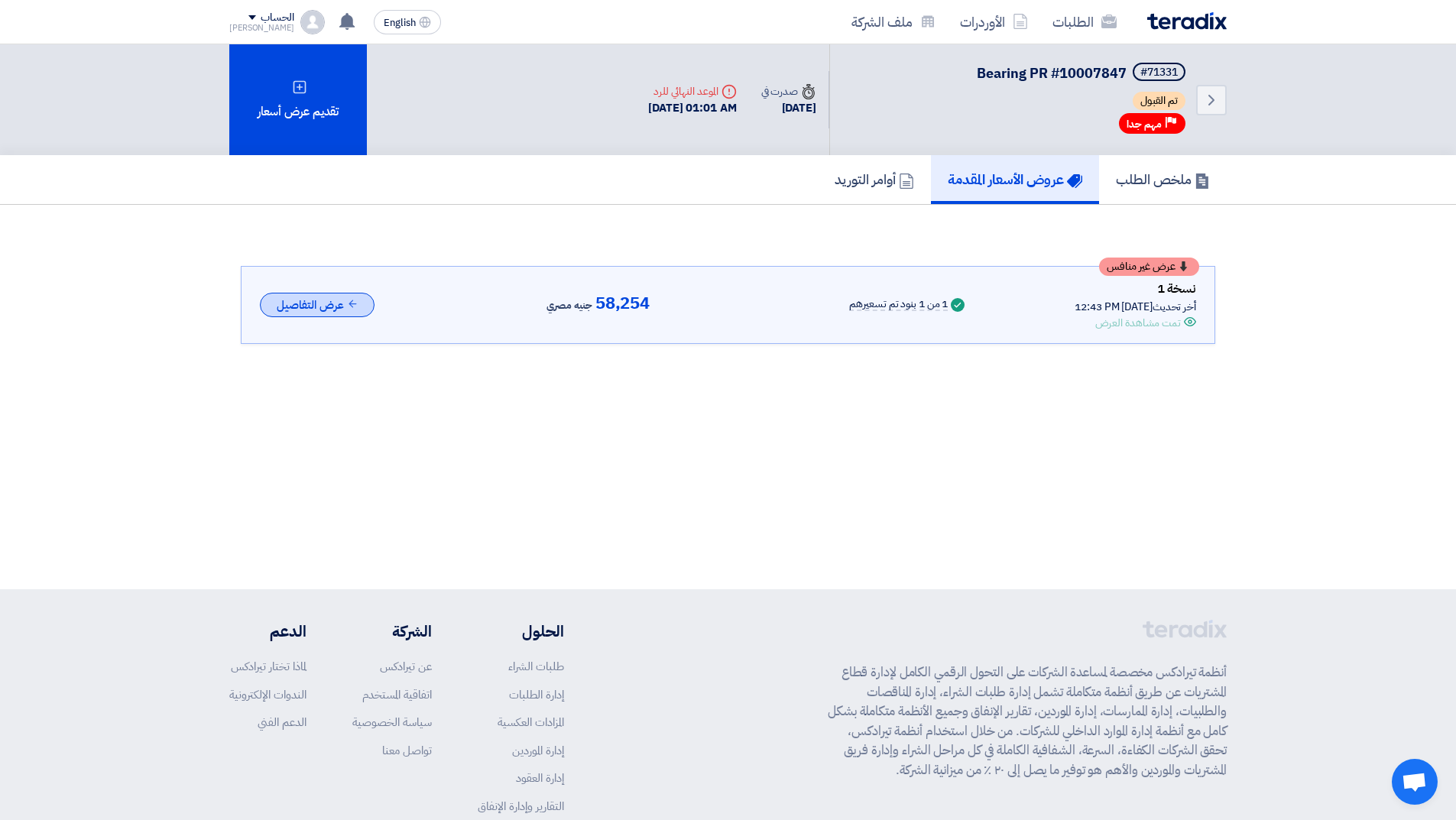
click at [341, 302] on button "عرض التفاصيل" at bounding box center [317, 305] width 114 height 25
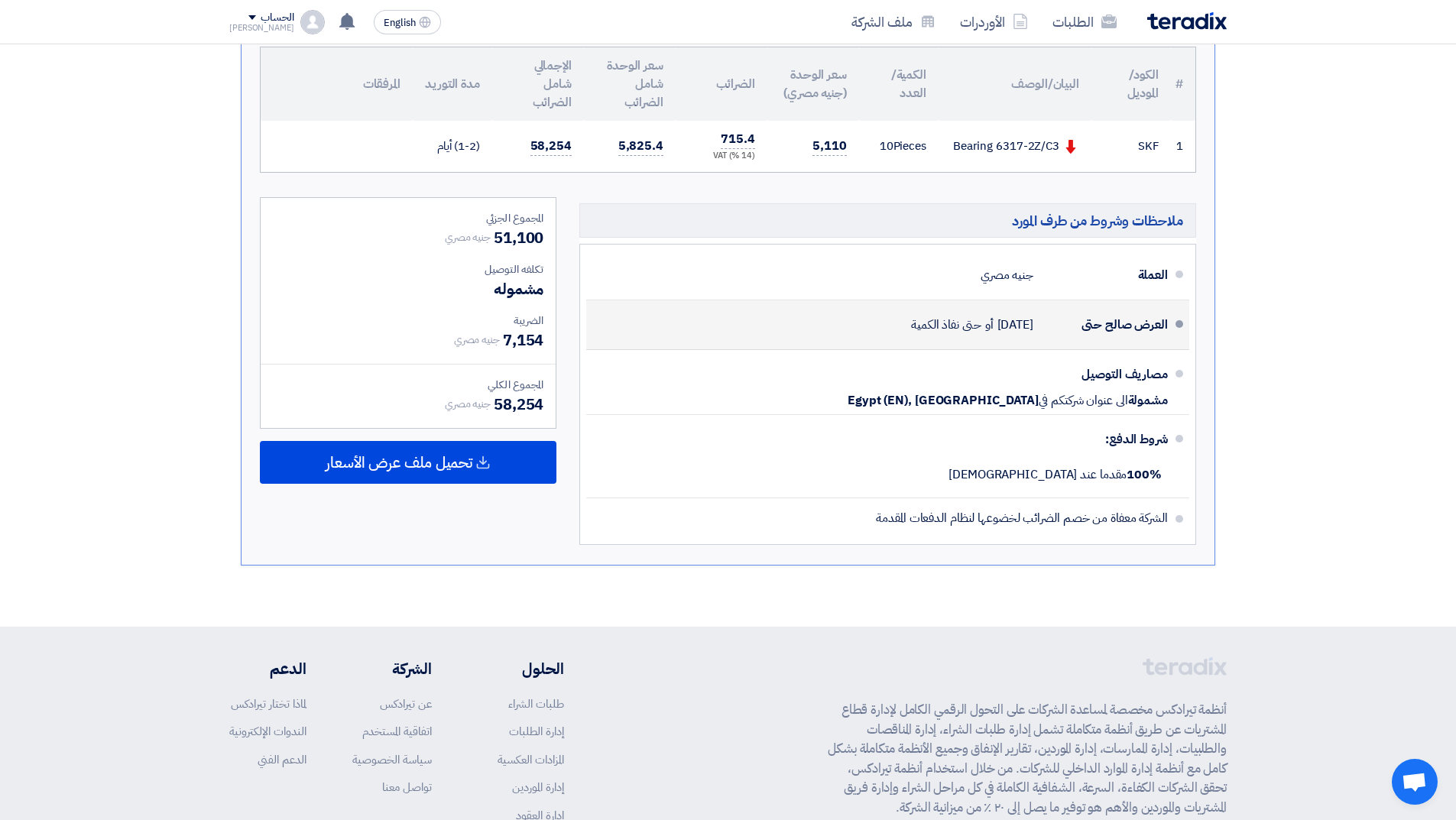
scroll to position [215, 0]
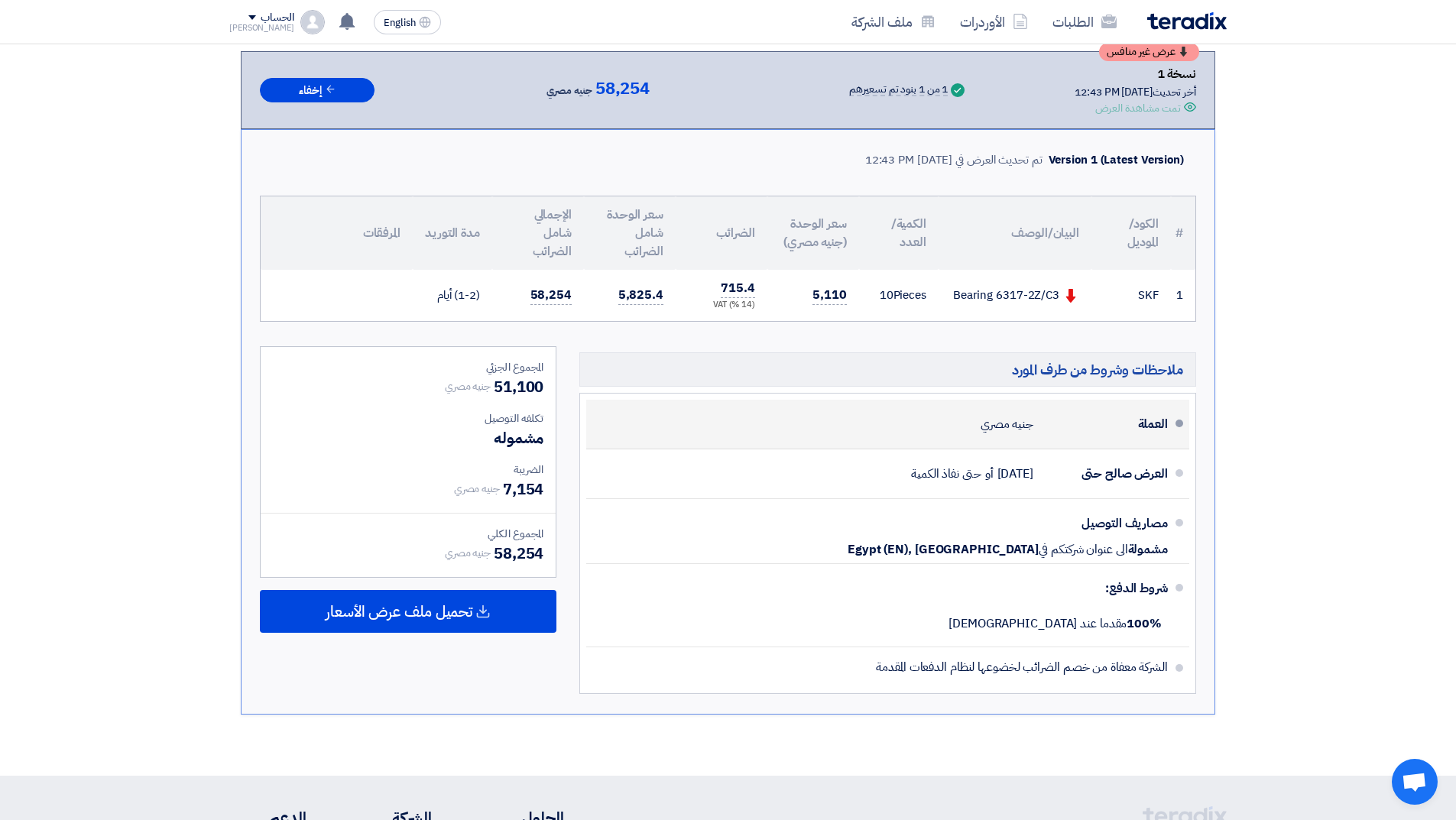
click at [866, 427] on div "العملة جنيه مصري" at bounding box center [883, 424] width 570 height 37
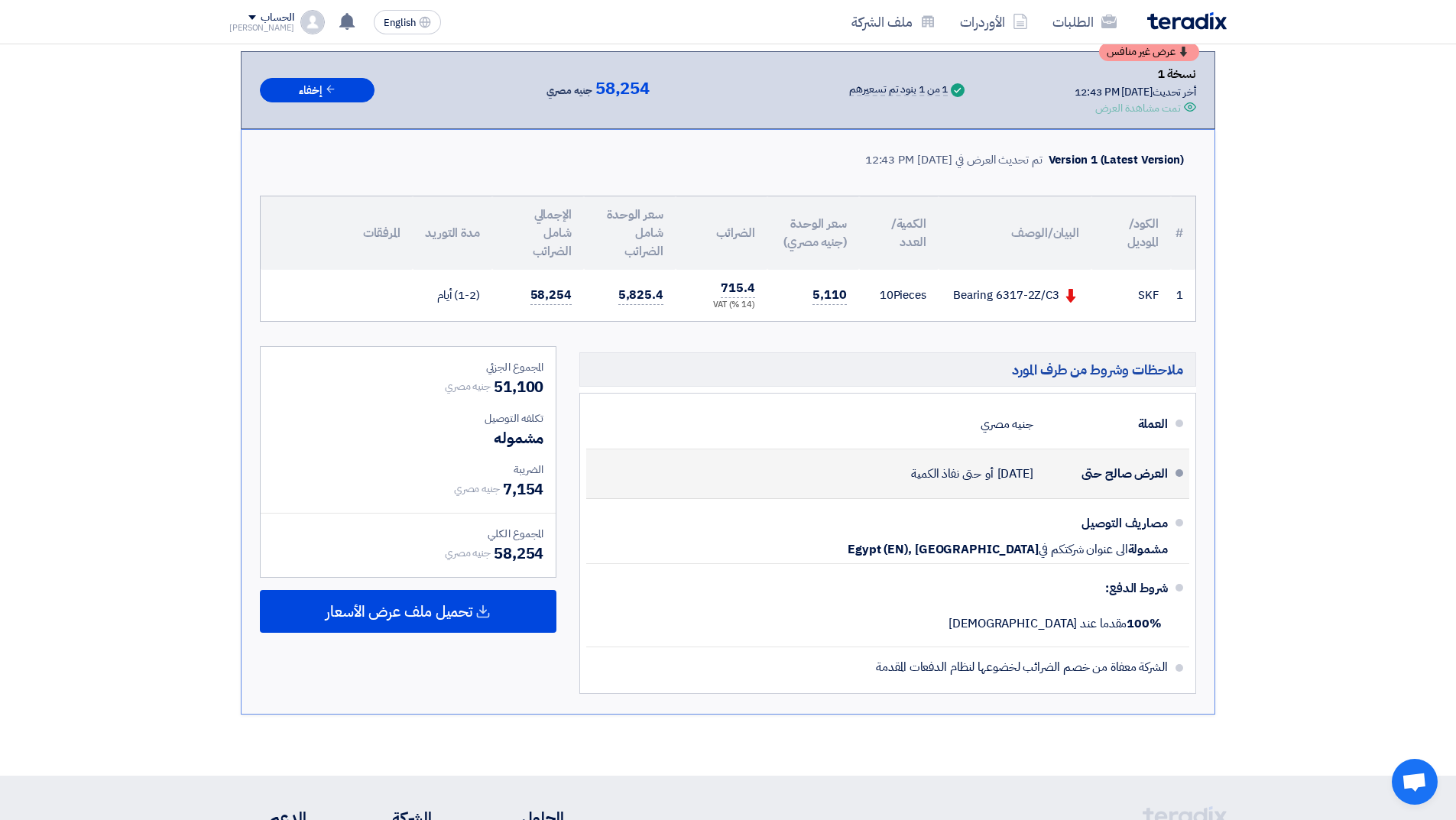
click at [911, 476] on span "حتى نفاذ الكمية" at bounding box center [946, 473] width 70 height 15
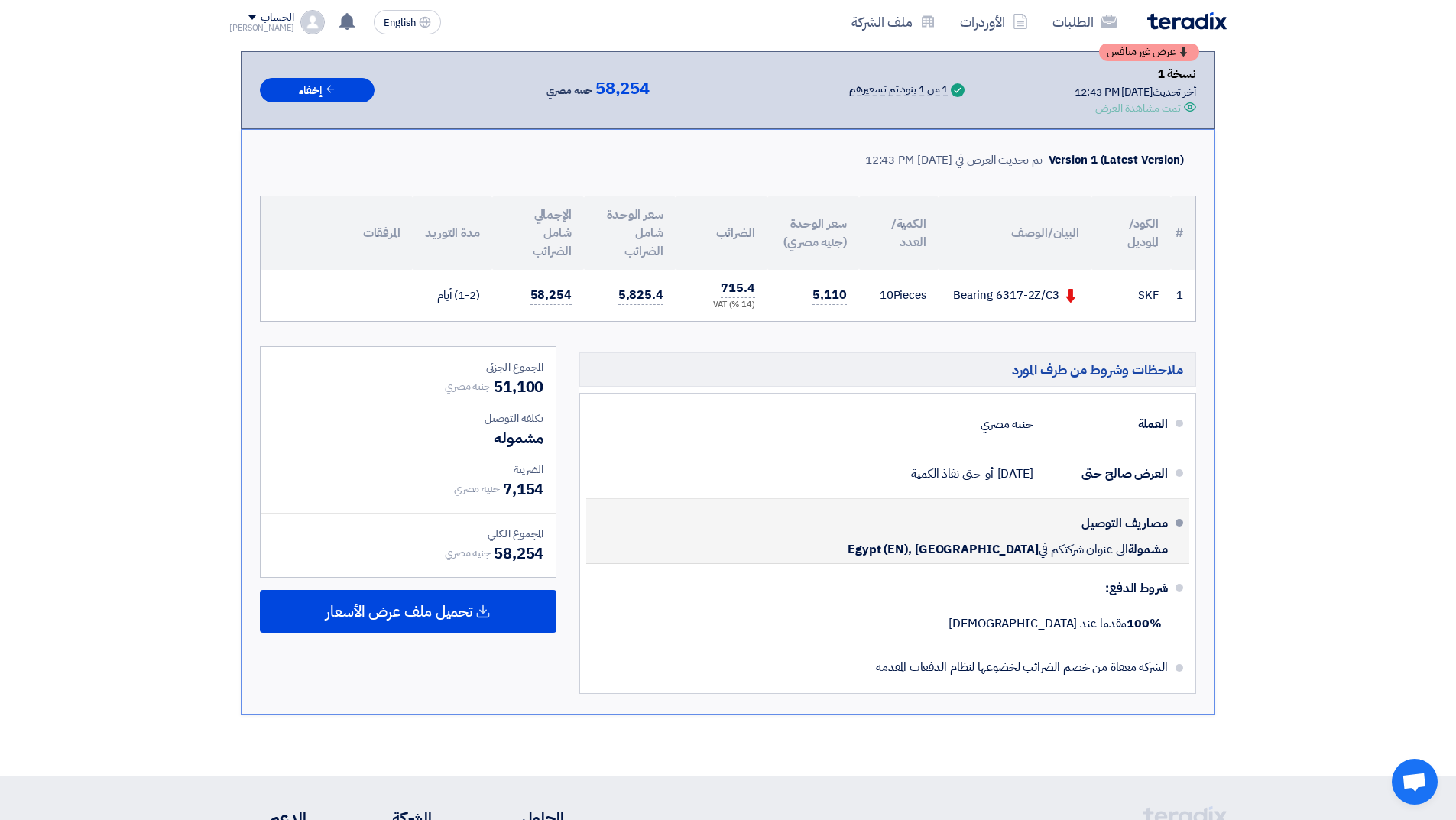
click at [894, 530] on div "مصاريف التوصيل مشمولة الى عنوان شركتكم في [GEOGRAPHIC_DATA] (EN), [GEOGRAPHIC_D…" at bounding box center [883, 531] width 570 height 52
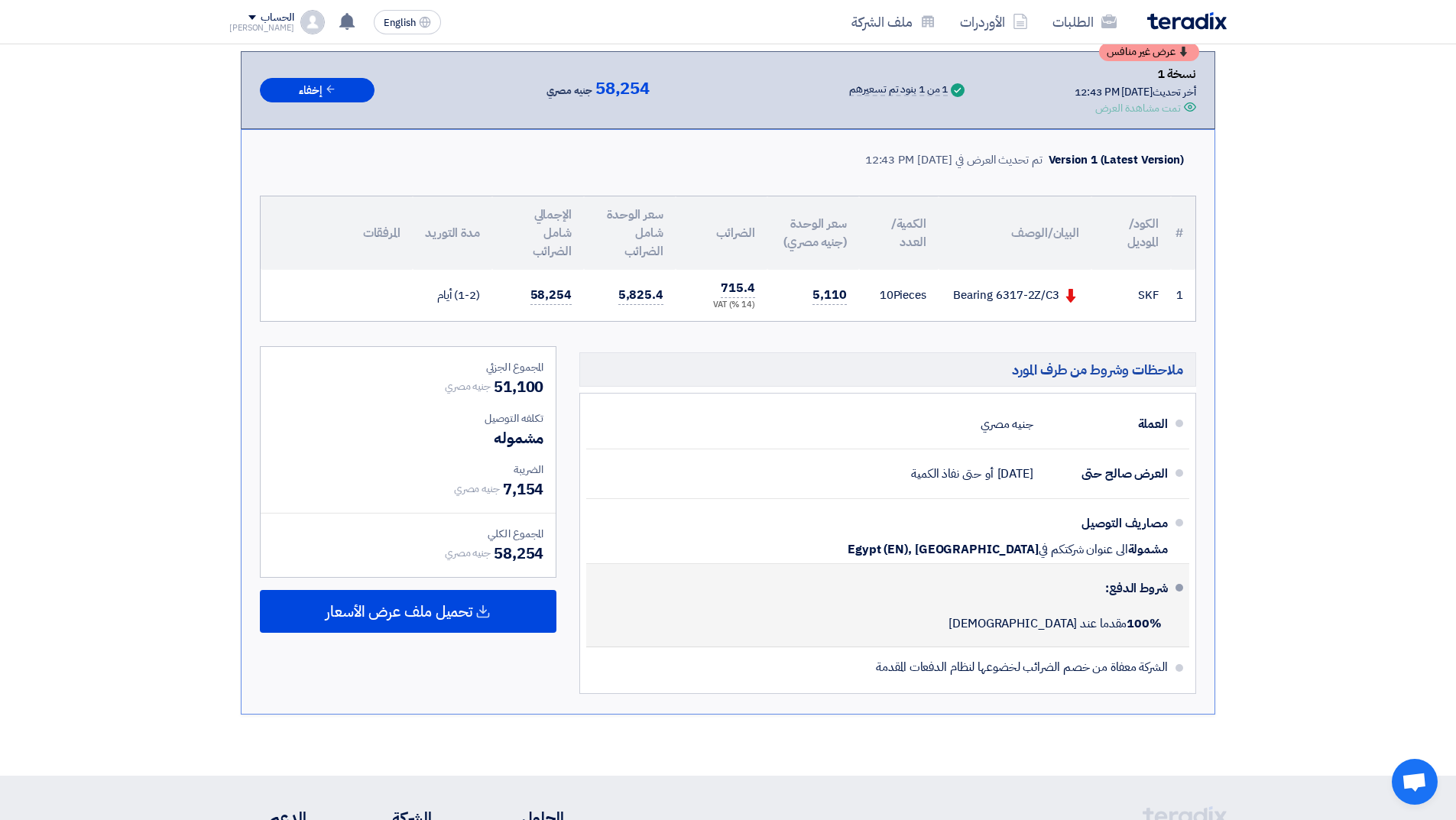
click at [901, 595] on div "شروط الدفع:" at bounding box center [889, 589] width 557 height 37
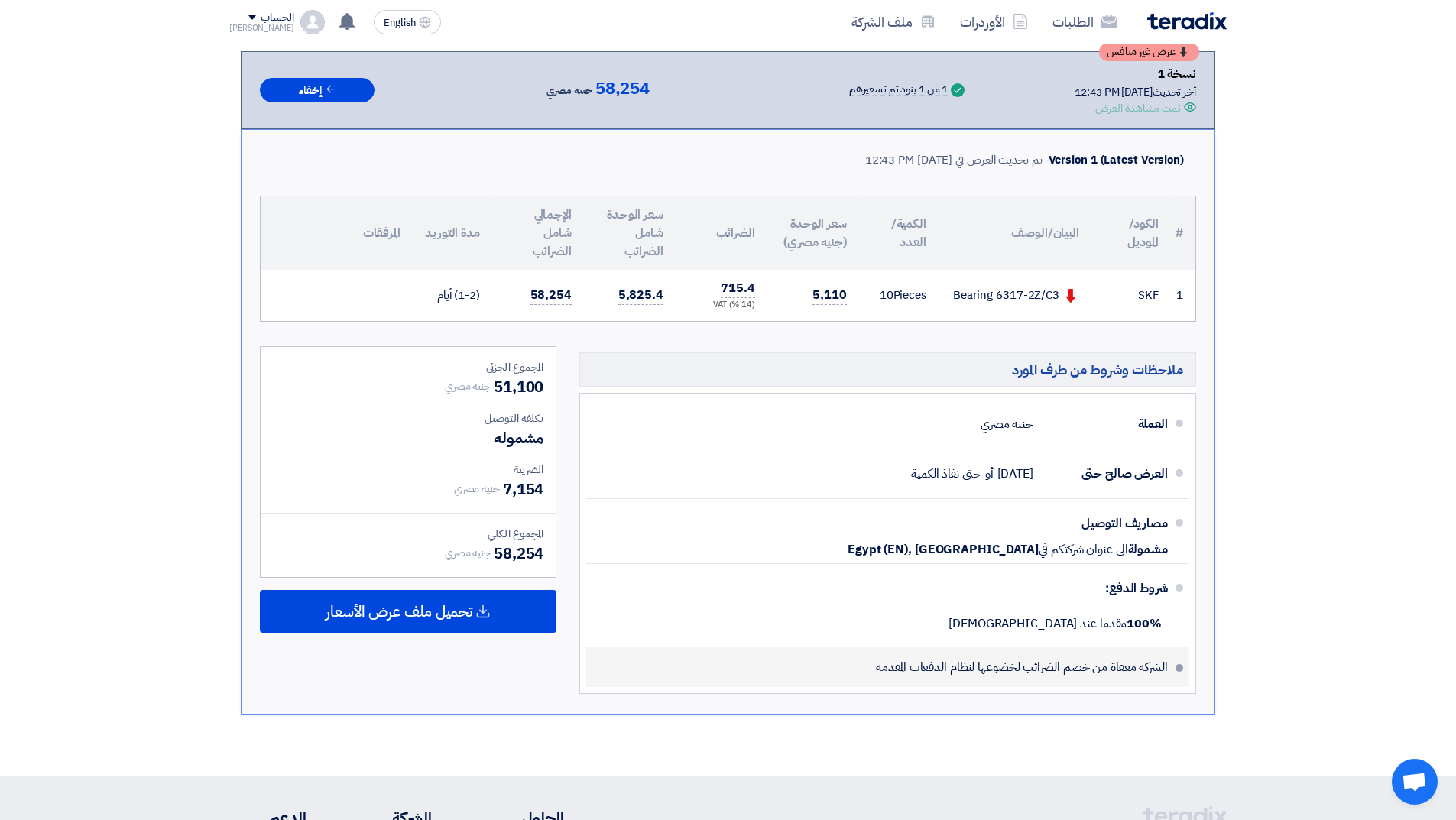
click at [868, 664] on li "الشركة معفاة من خصم الضرائب لخضوعها لنظام الدفعات المقدمة" at bounding box center [887, 667] width 603 height 40
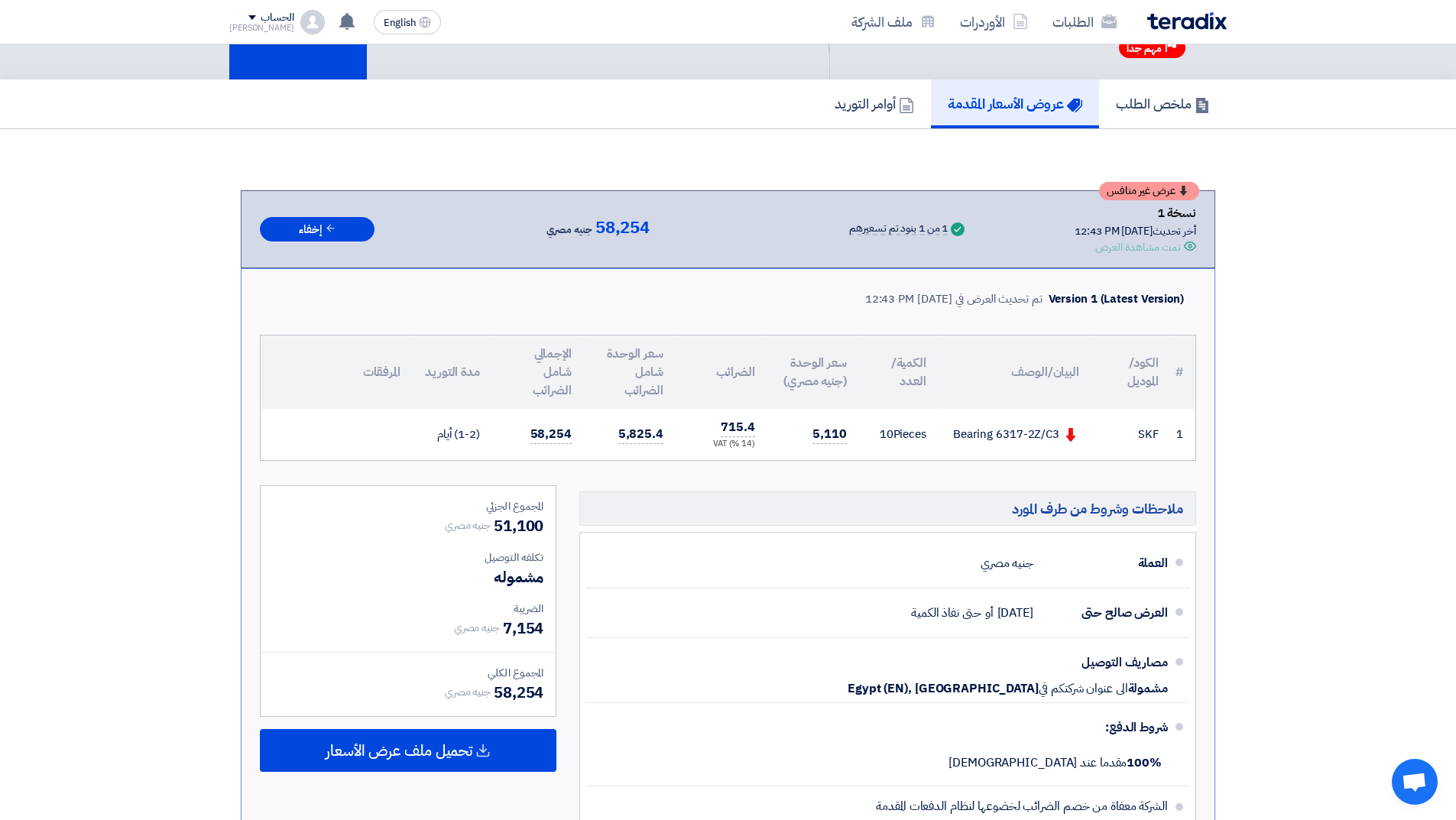
scroll to position [0, 0]
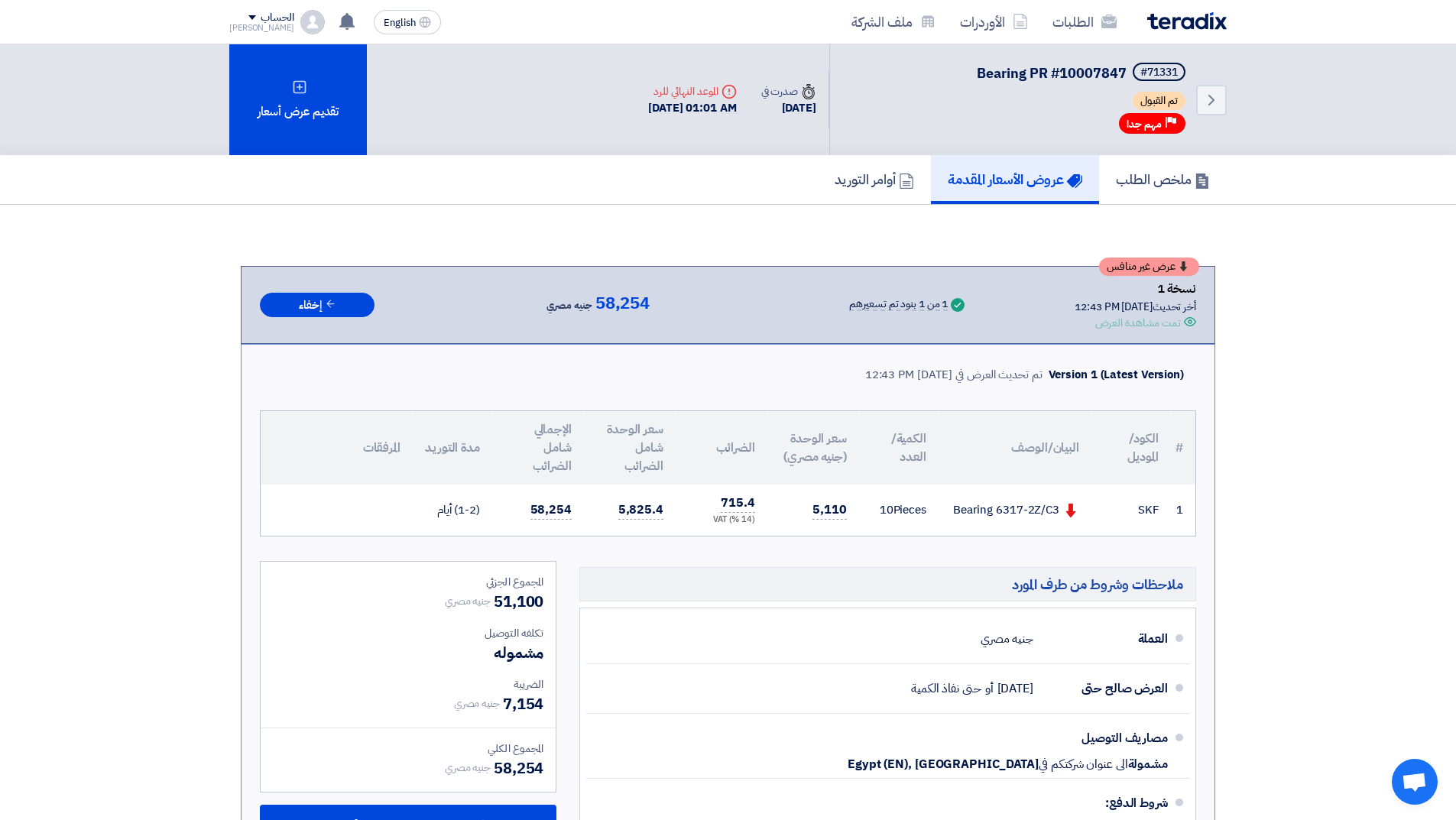
click at [1168, 21] on img at bounding box center [1187, 22] width 79 height 18
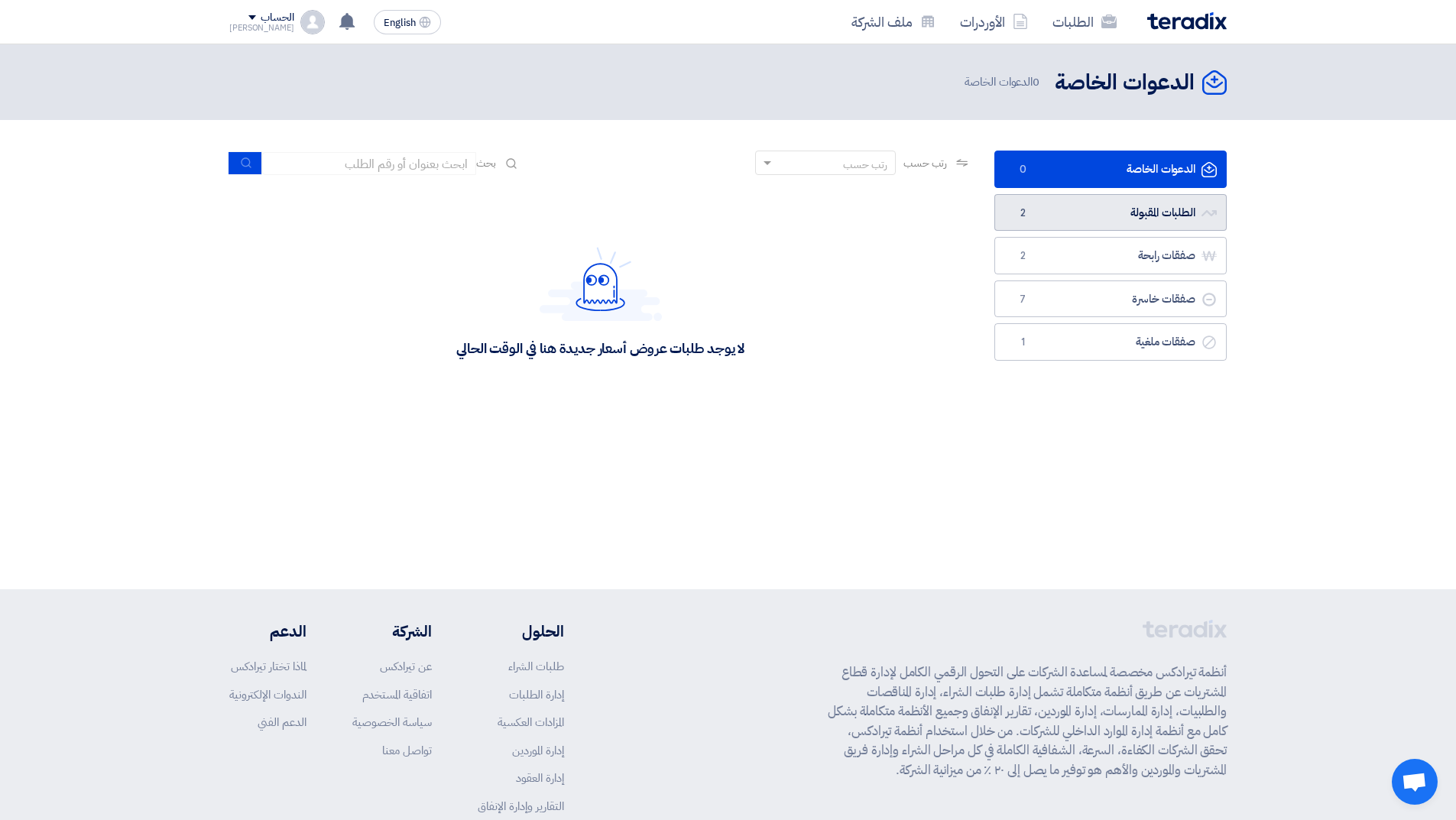
click at [1024, 210] on span "2" at bounding box center [1022, 212] width 18 height 15
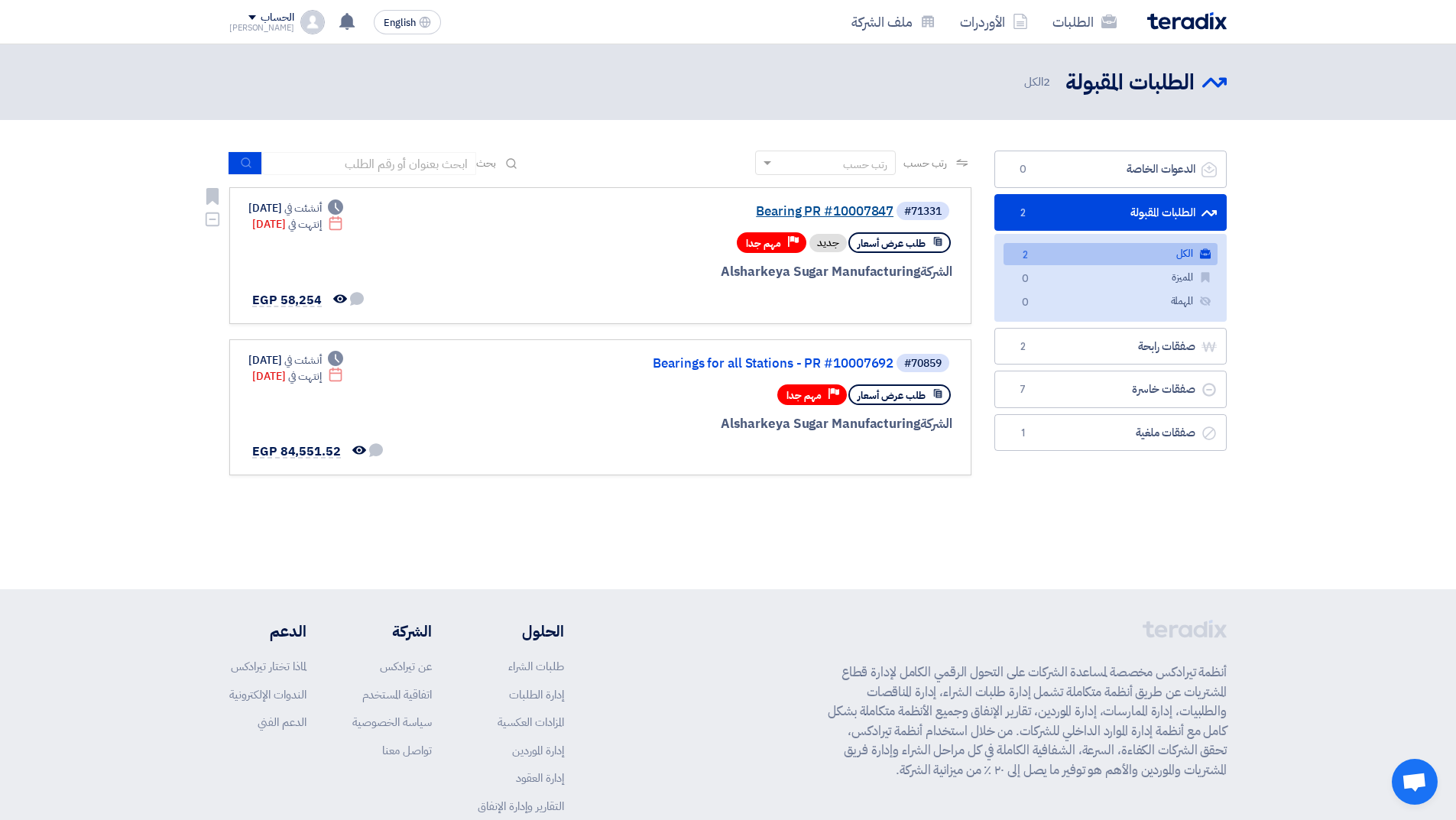
click at [823, 212] on link "Bearing PR #10007847" at bounding box center [741, 212] width 306 height 14
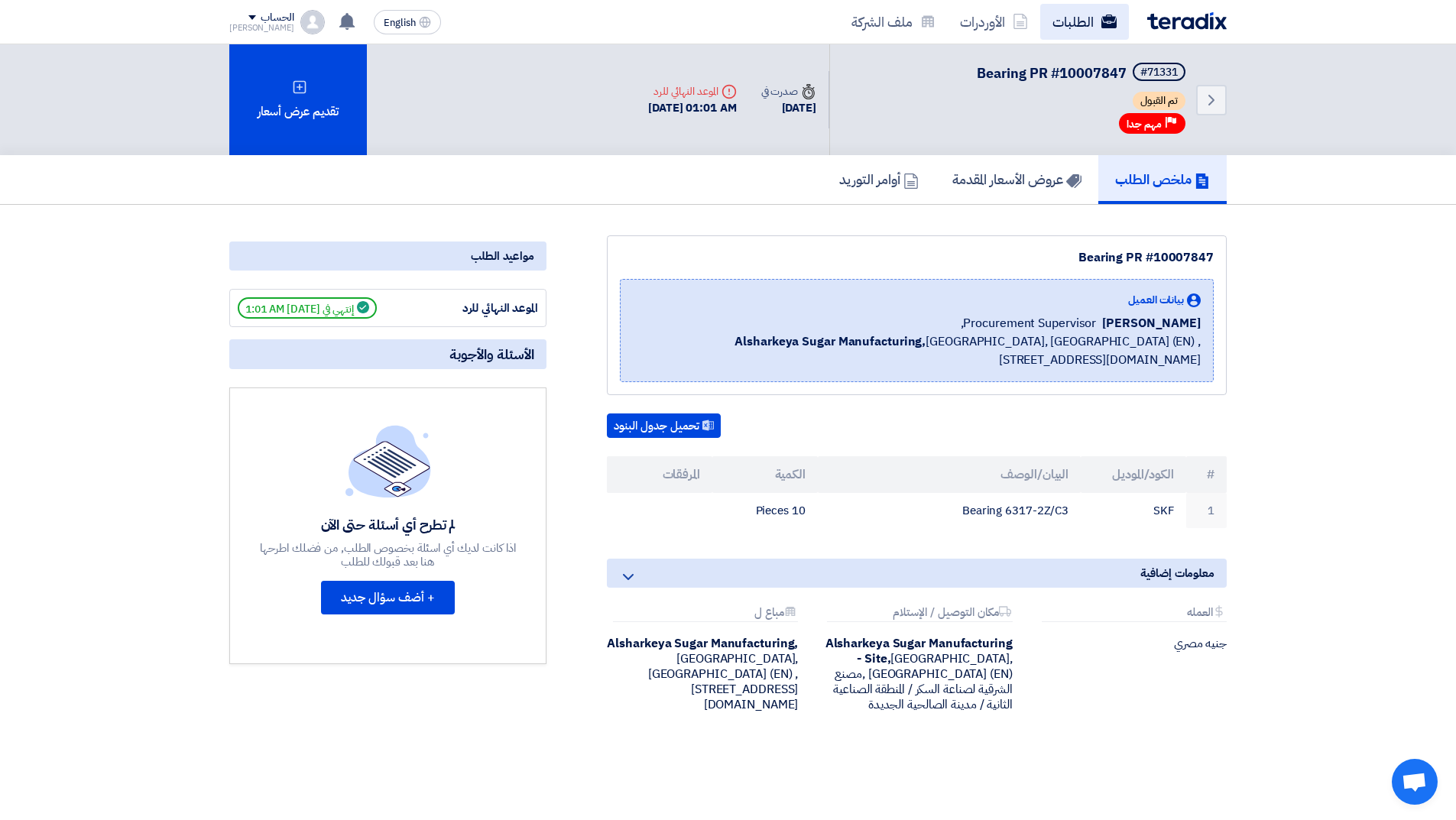
click at [1071, 20] on link "الطلبات" at bounding box center [1084, 22] width 89 height 36
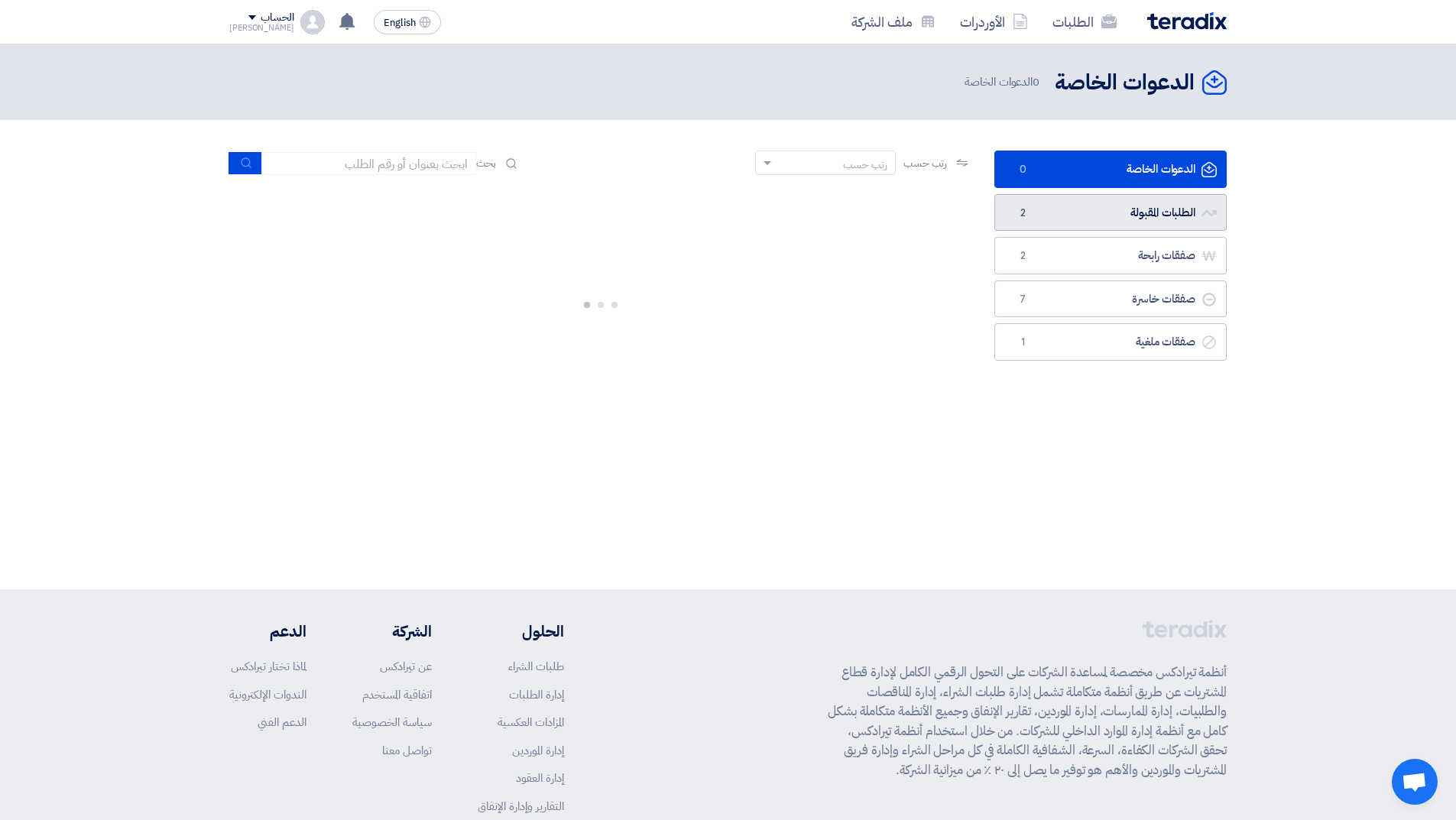
click at [1039, 211] on link "الطلبات المقبولة الطلبات المقبولة 2" at bounding box center [1110, 213] width 232 height 38
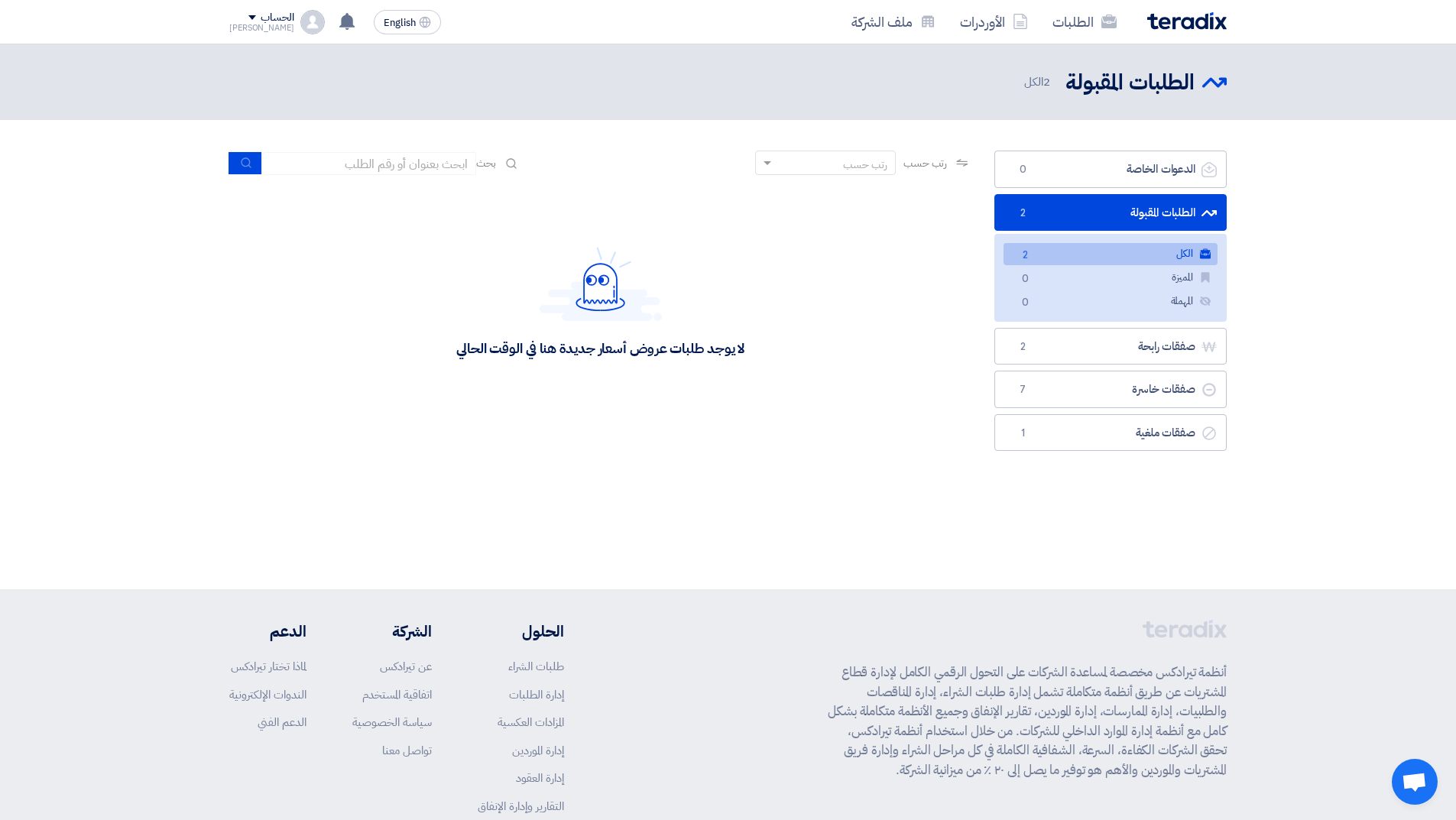
click at [1093, 215] on link "الطلبات المقبولة الطلبات المقبولة 2" at bounding box center [1110, 213] width 232 height 38
click at [1076, 165] on link "الدعوات الخاصة الدعوات الخاصة 0" at bounding box center [1110, 169] width 232 height 38
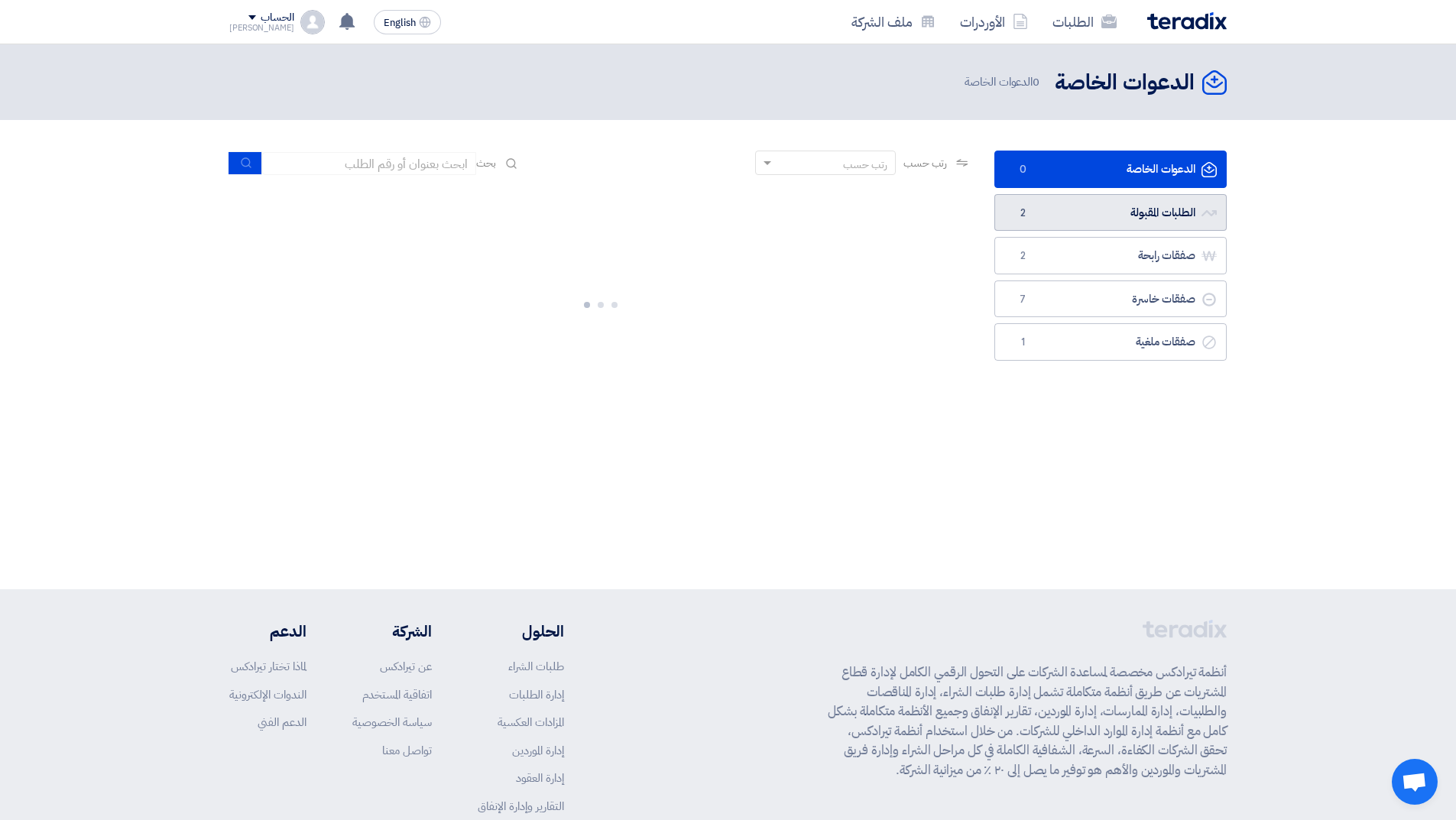
click at [1067, 203] on link "الطلبات المقبولة الطلبات المقبولة 2" at bounding box center [1110, 213] width 232 height 38
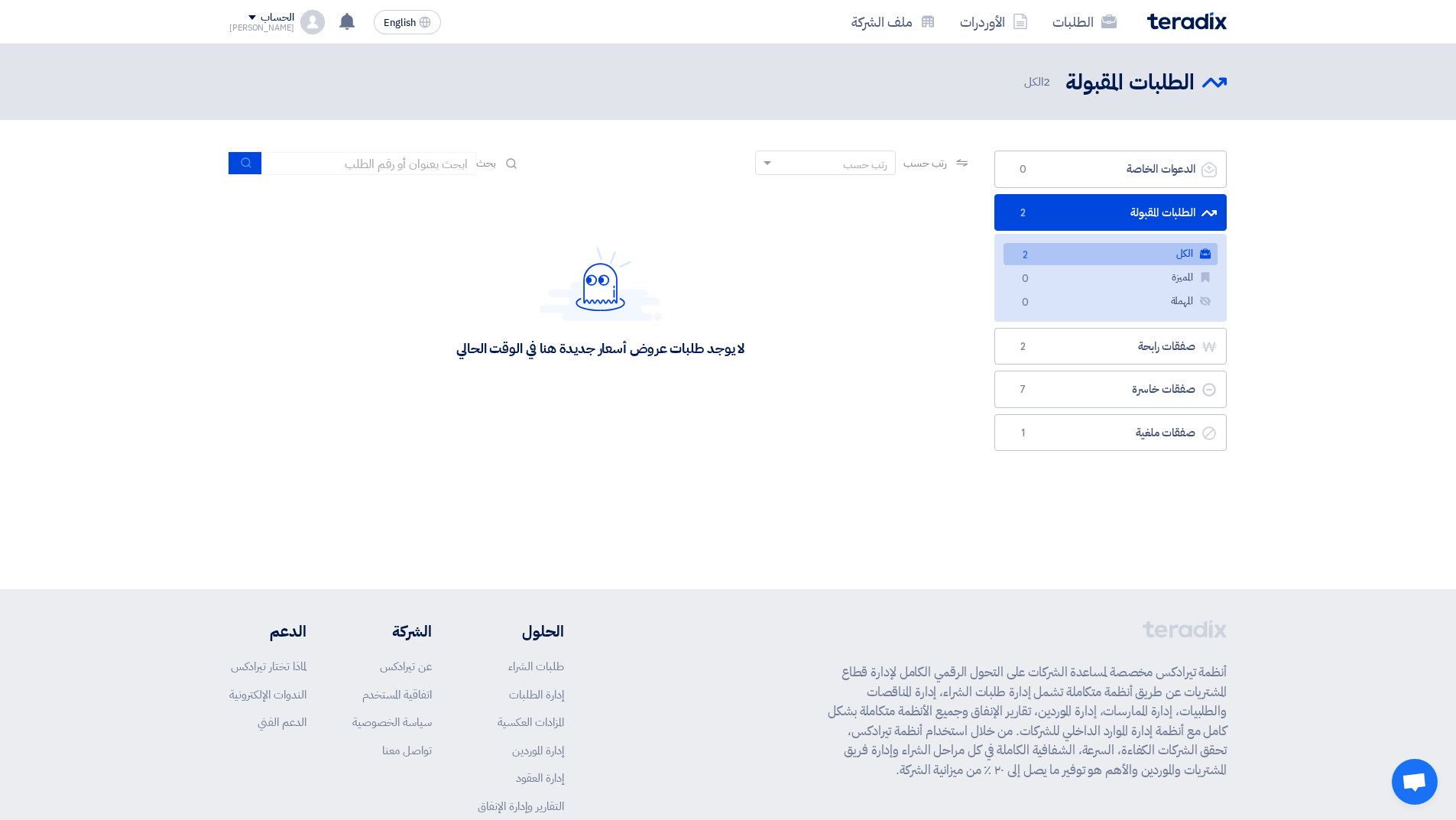
click at [1033, 251] on span "2" at bounding box center [1025, 256] width 18 height 16
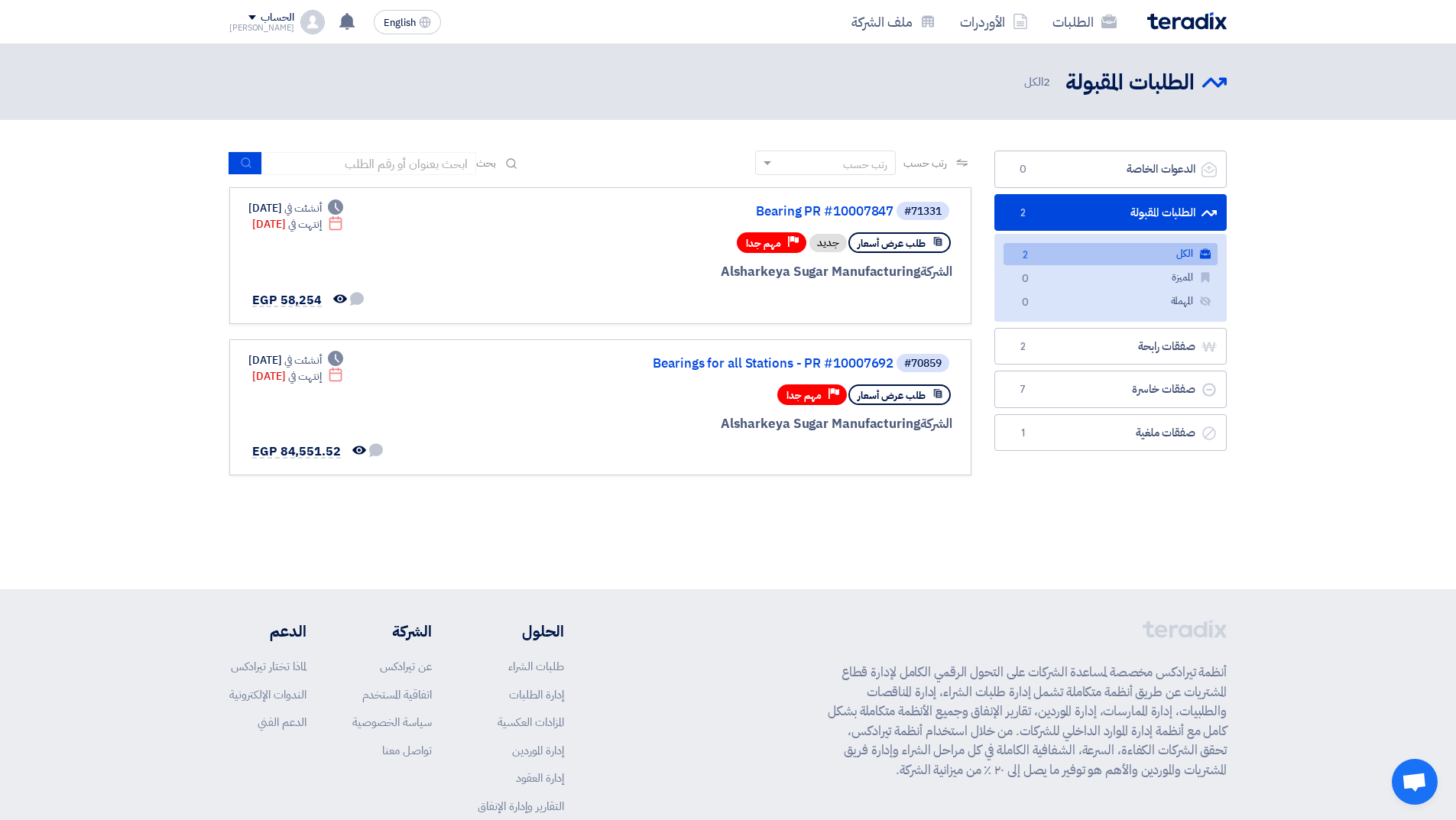
click at [1169, 22] on img at bounding box center [1187, 22] width 79 height 18
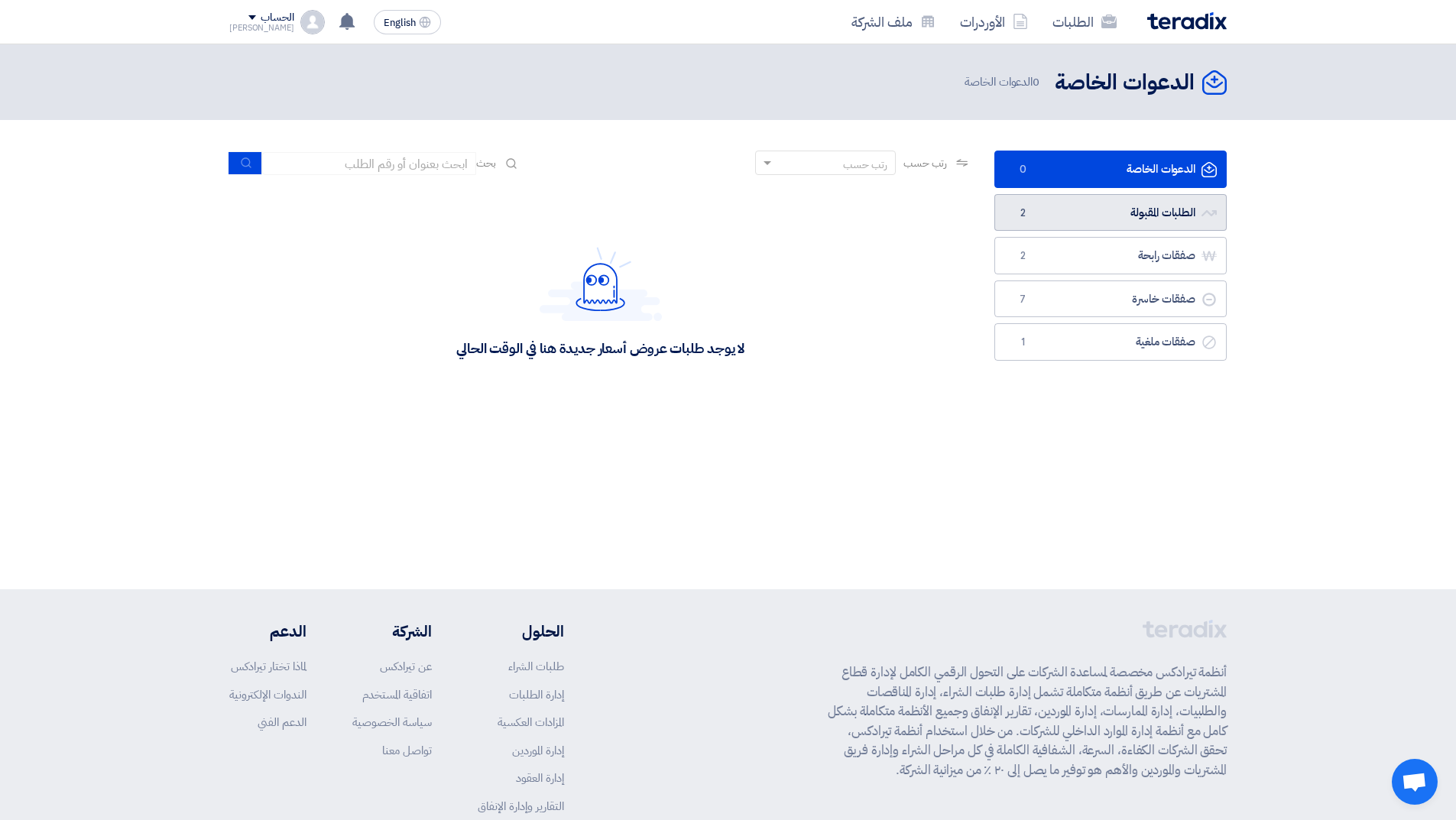
click at [1056, 215] on link "الطلبات المقبولة الطلبات المقبولة 2" at bounding box center [1110, 213] width 232 height 38
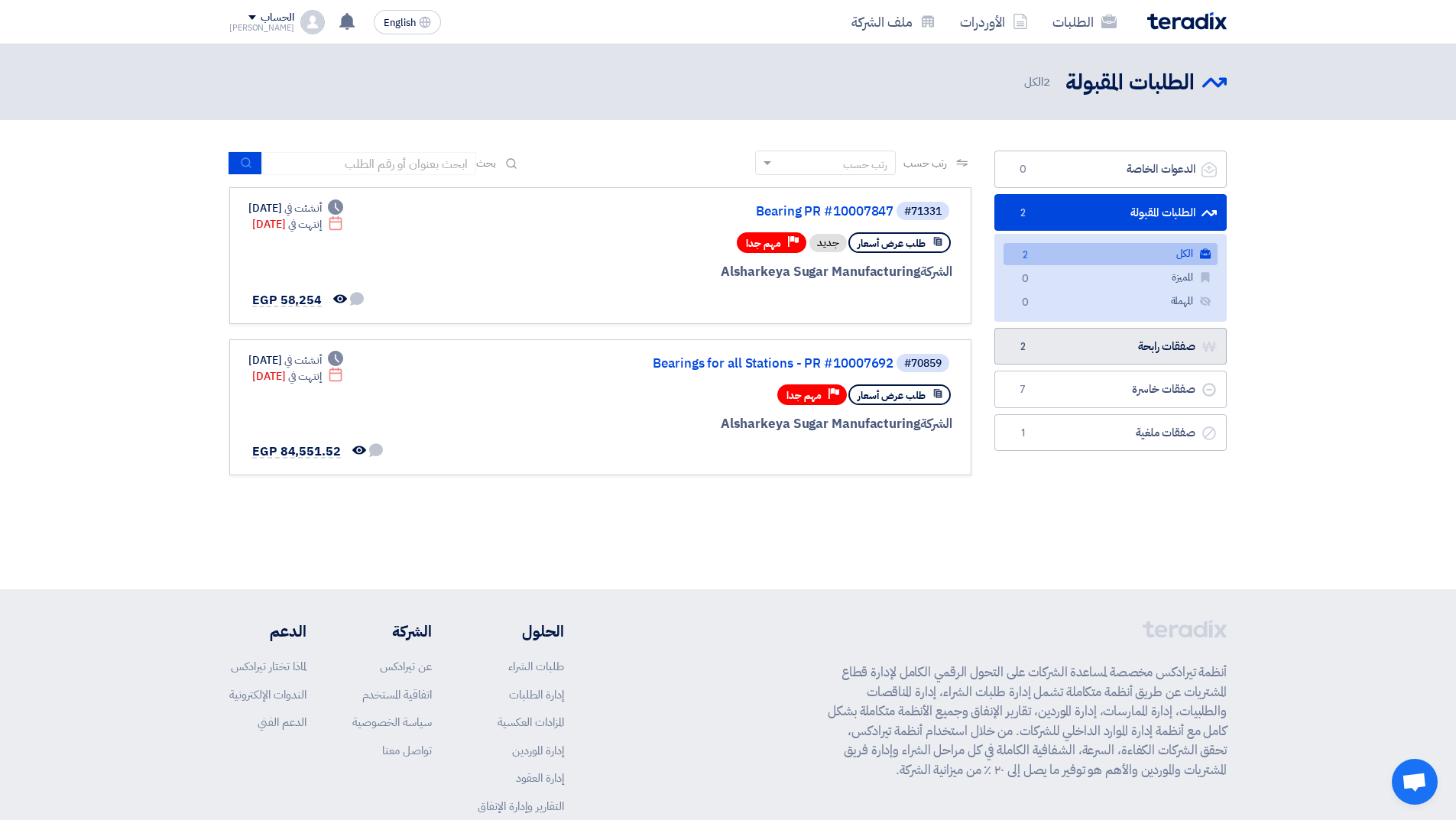
click at [1098, 347] on link "صفقات رابحة صفقات رابحة 2" at bounding box center [1110, 347] width 232 height 38
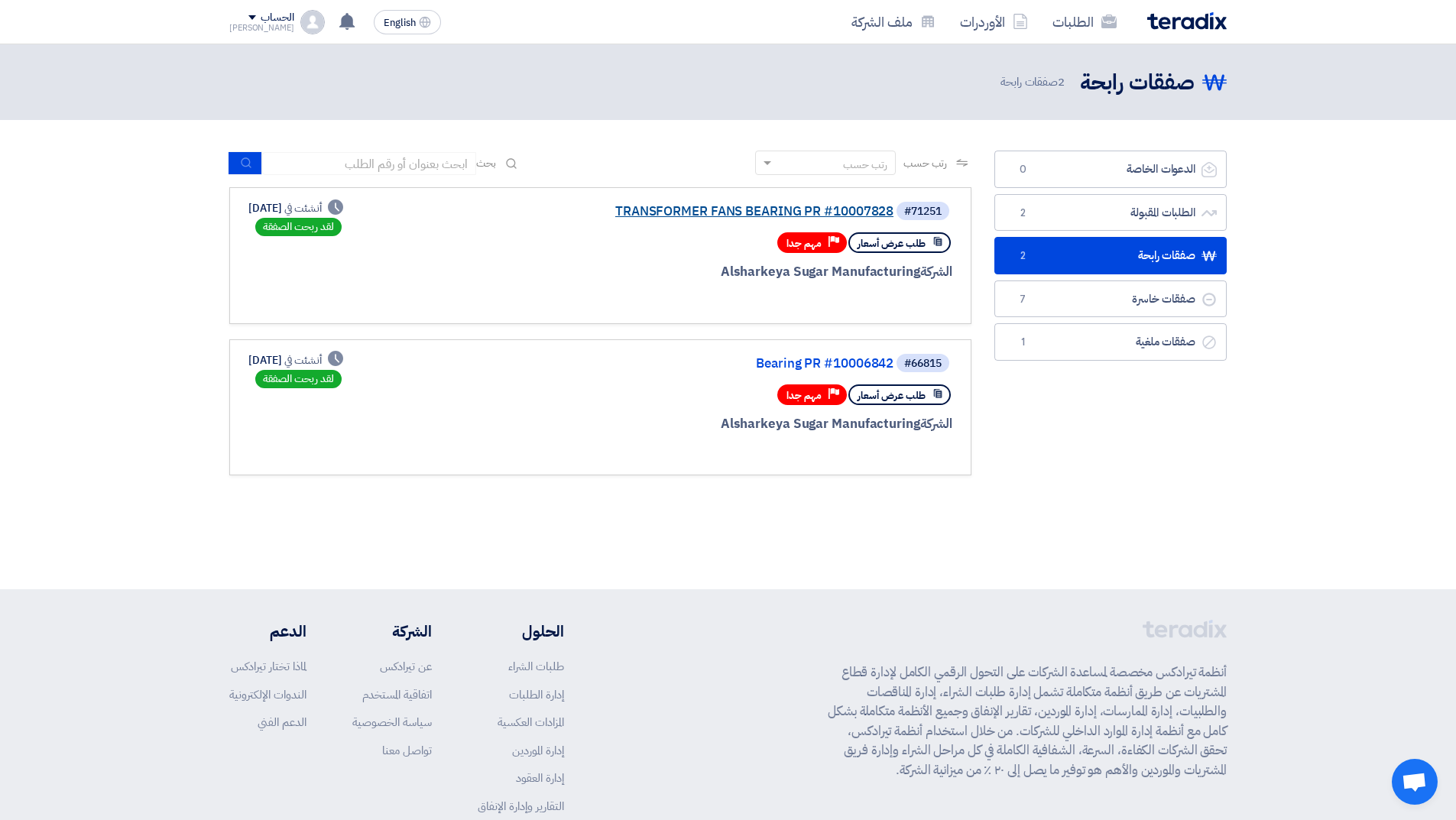
click at [800, 211] on link "TRANSFORMER FANS BEARING PR #10007828" at bounding box center [741, 212] width 306 height 14
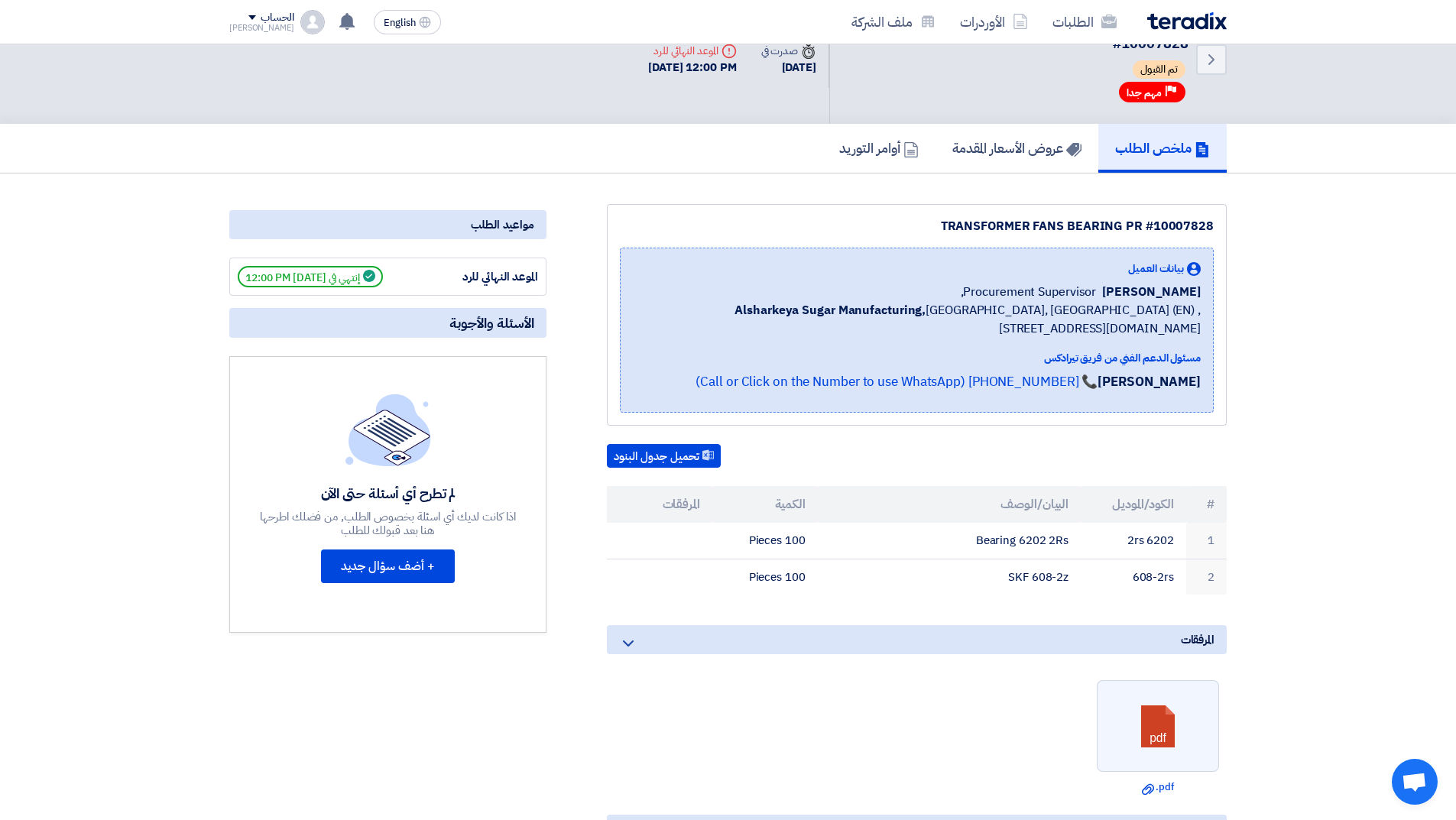
scroll to position [77, 0]
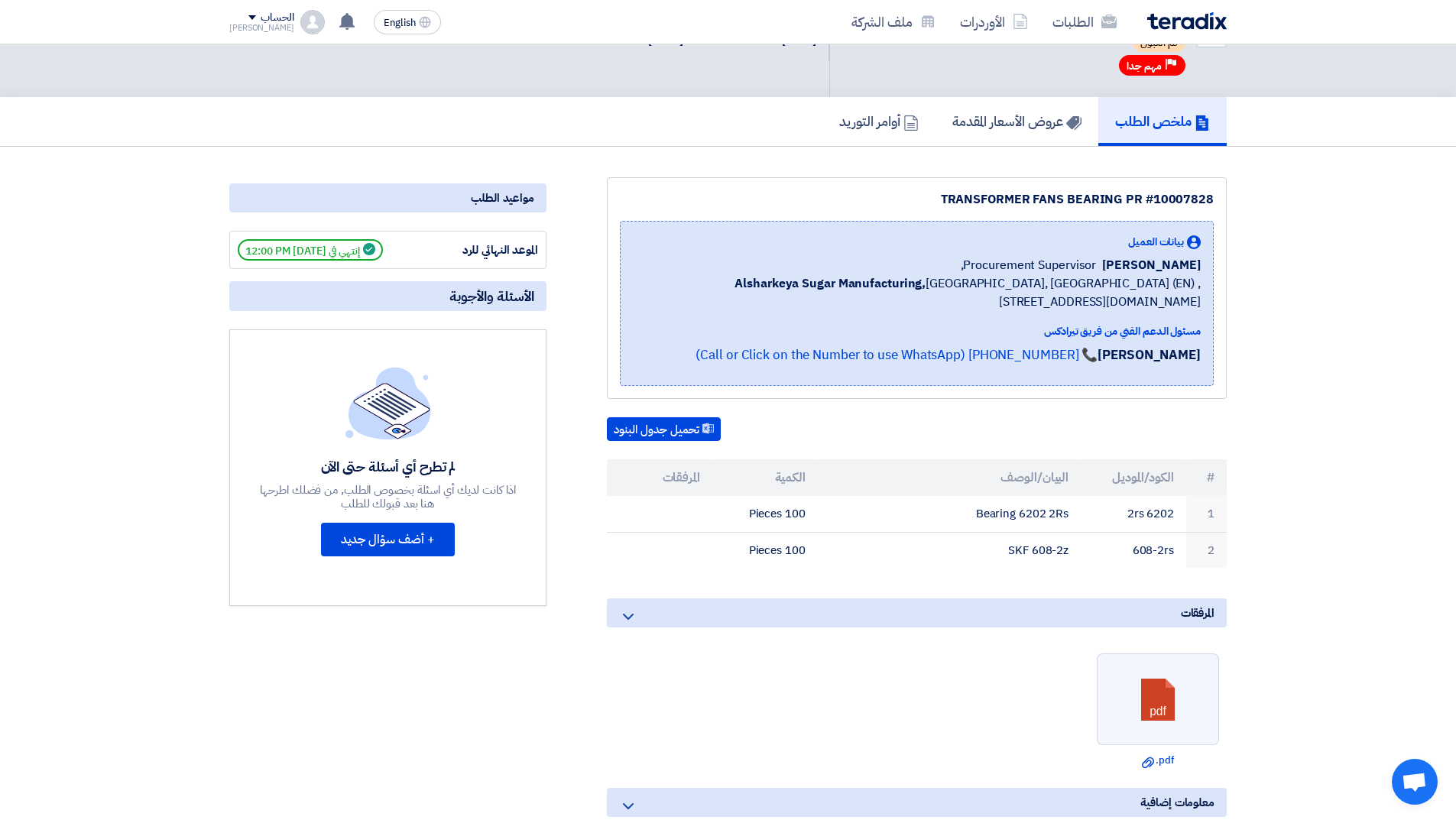
click at [1167, 15] on img at bounding box center [1187, 22] width 79 height 18
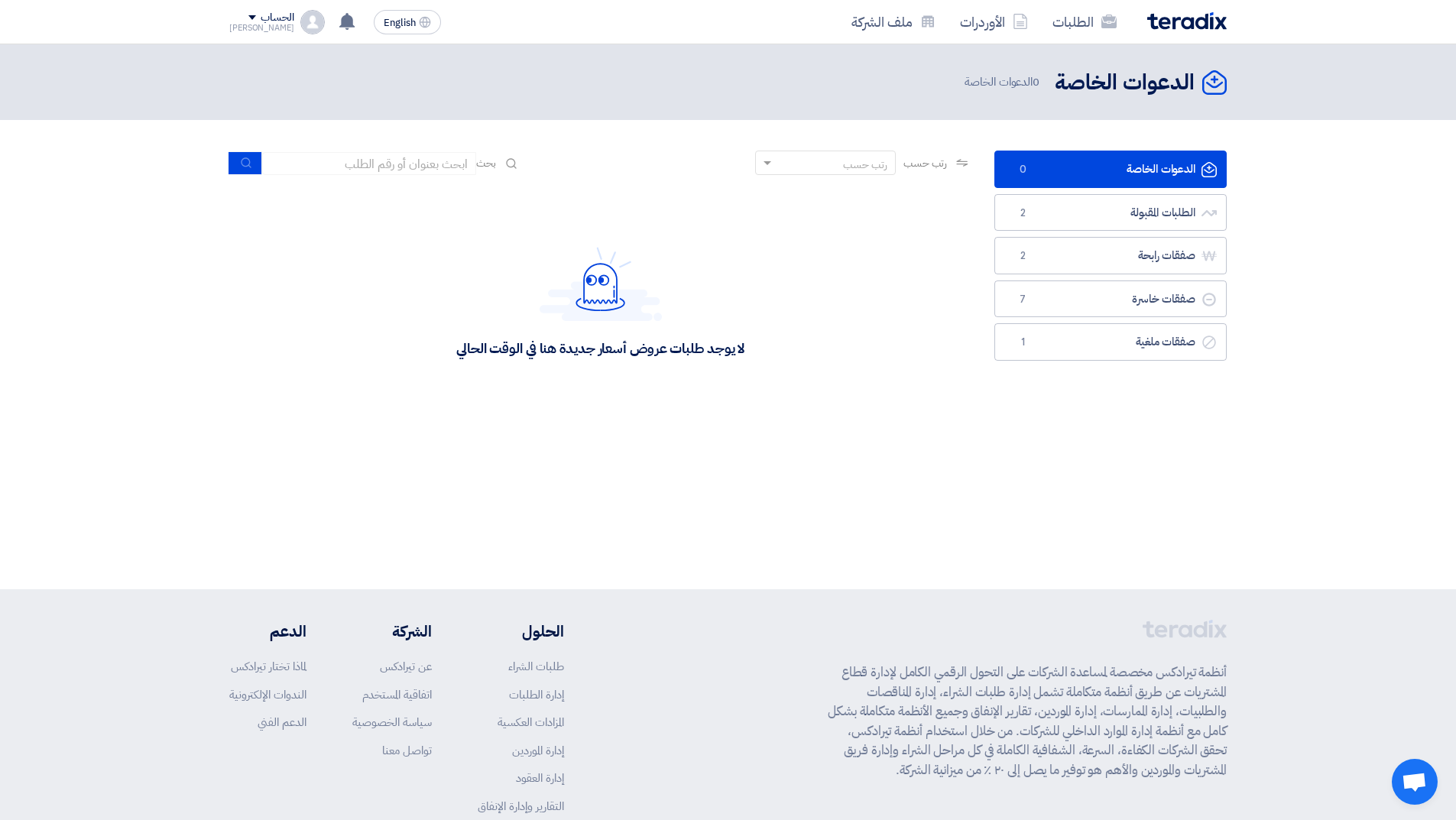
click at [757, 353] on div "لا يوجد طلبات عروض أسعار جديدة هنا في الوقت الحالي" at bounding box center [600, 302] width 742 height 230
click at [1083, 214] on link "الطلبات المقبولة الطلبات المقبولة 2" at bounding box center [1110, 213] width 232 height 38
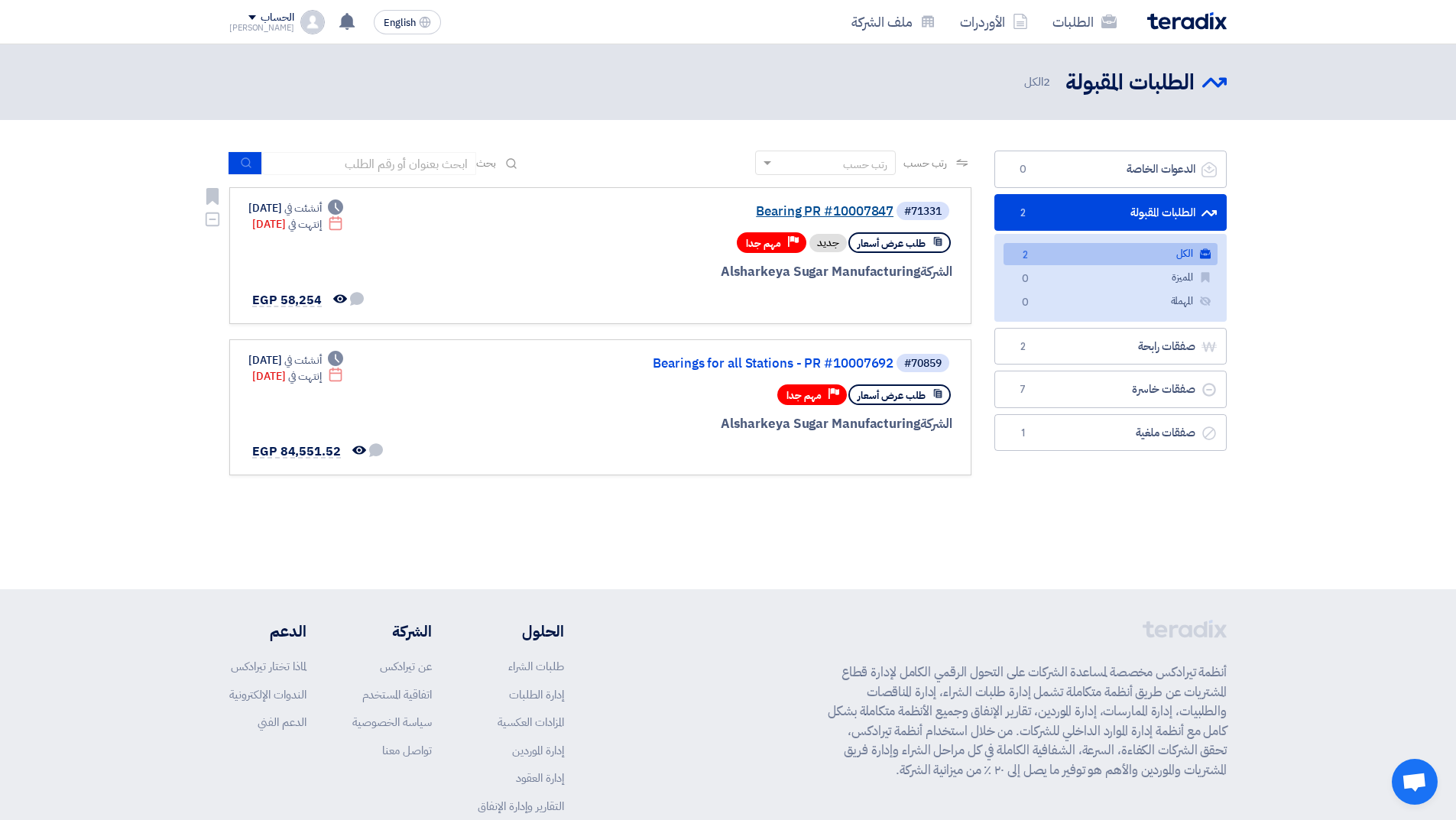
click at [804, 213] on link "Bearing PR #10007847" at bounding box center [741, 212] width 306 height 14
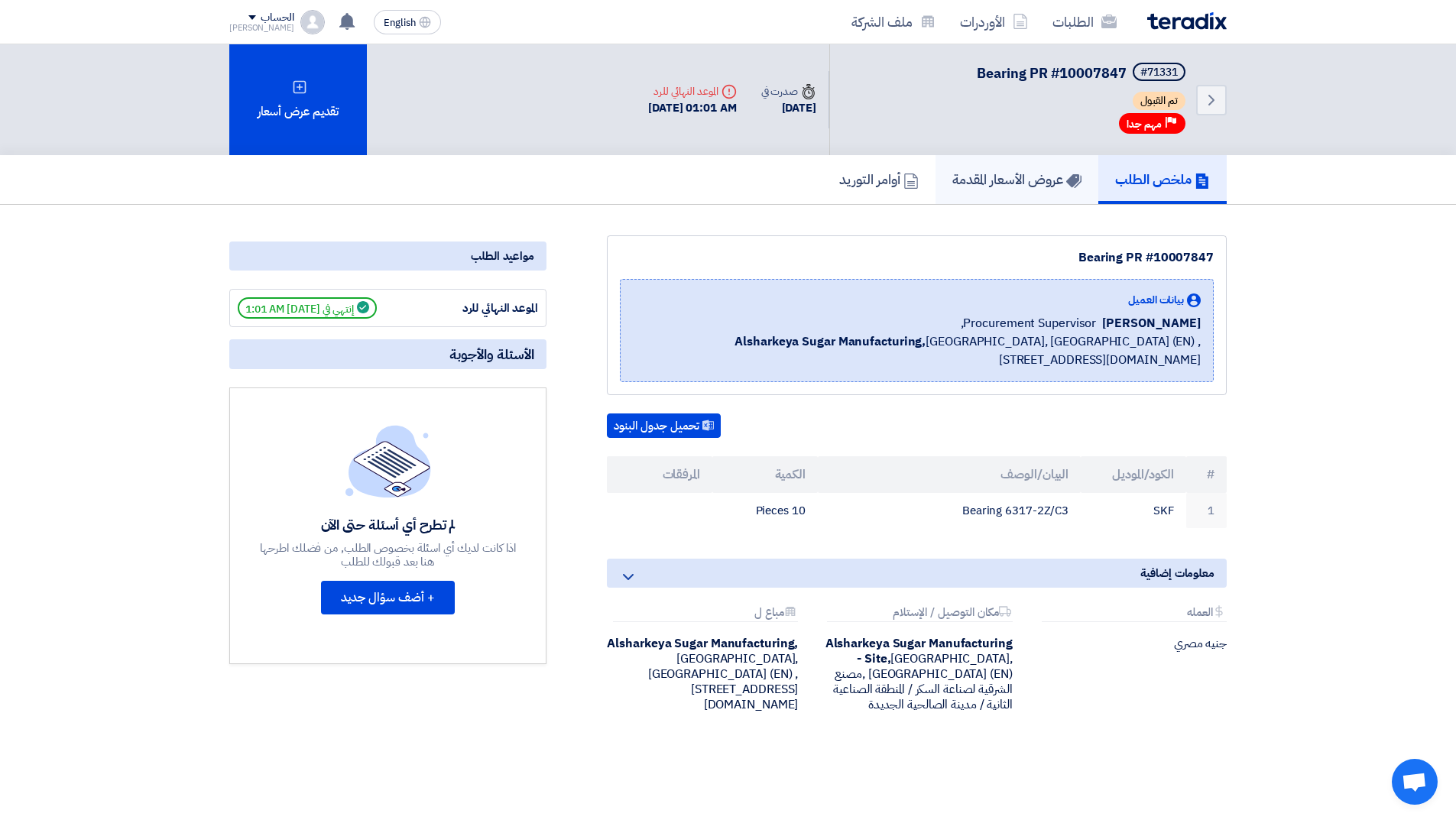
click at [1006, 183] on h5 "عروض الأسعار المقدمة" at bounding box center [1017, 179] width 130 height 18
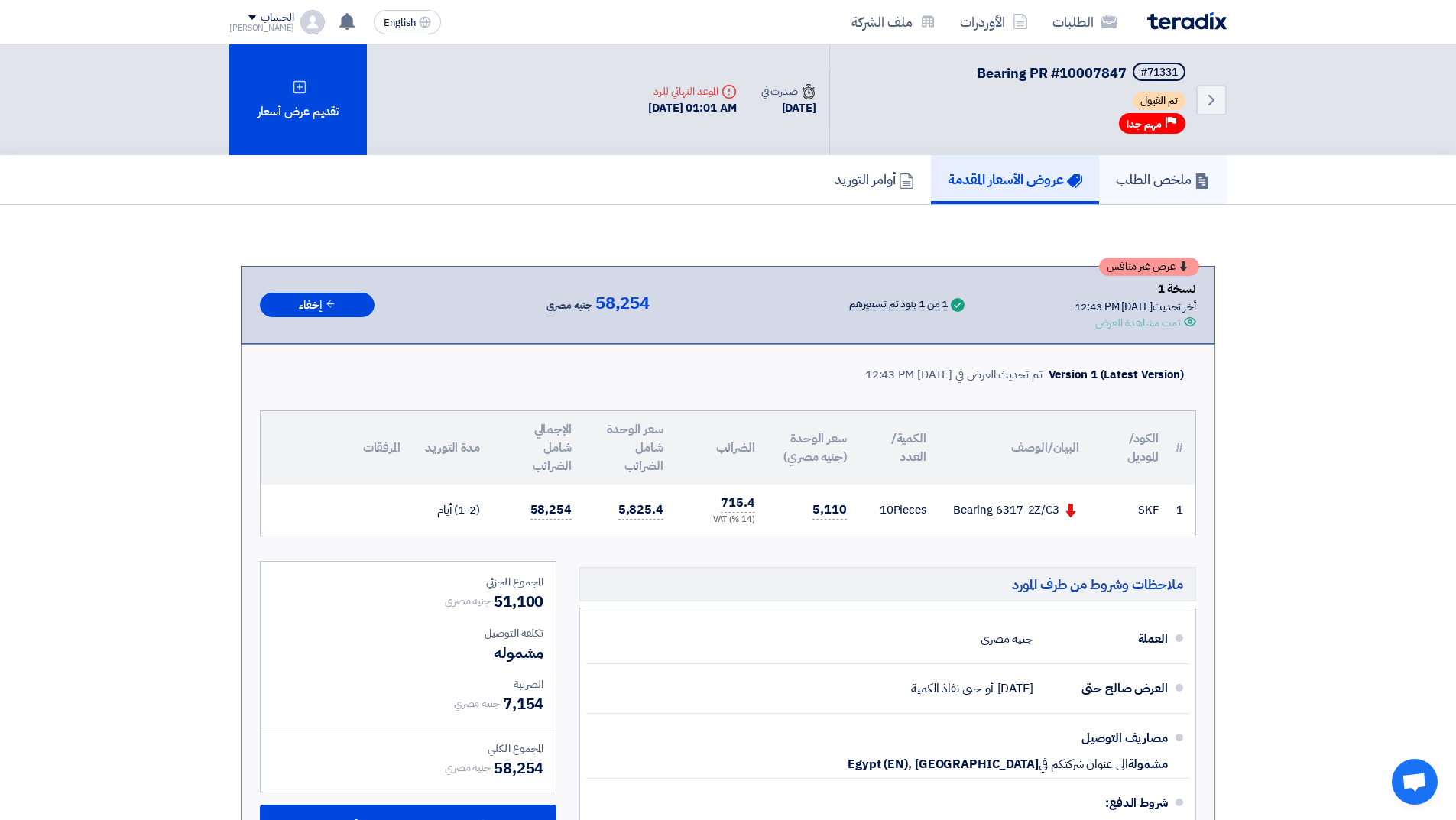
click at [1160, 192] on link "ملخص الطلب" at bounding box center [1163, 179] width 128 height 49
